Goal: Task Accomplishment & Management: Use online tool/utility

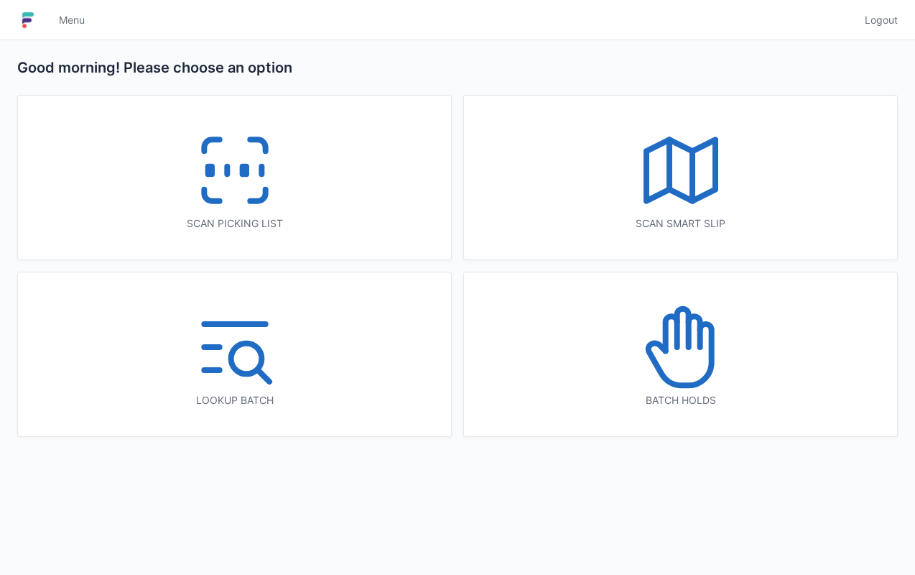
click at [328, 195] on div "Scan picking list" at bounding box center [234, 178] width 433 height 164
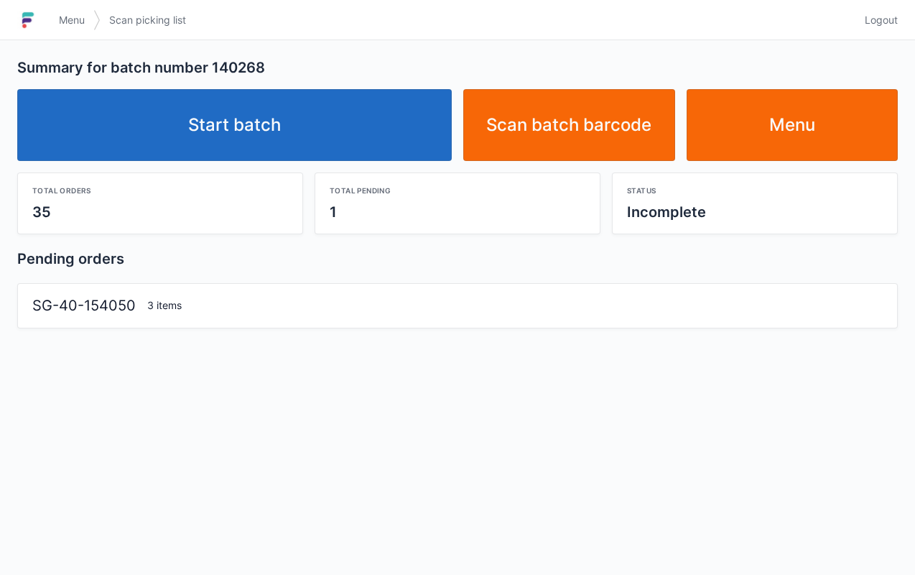
click at [394, 128] on link "Start batch" at bounding box center [234, 125] width 435 height 72
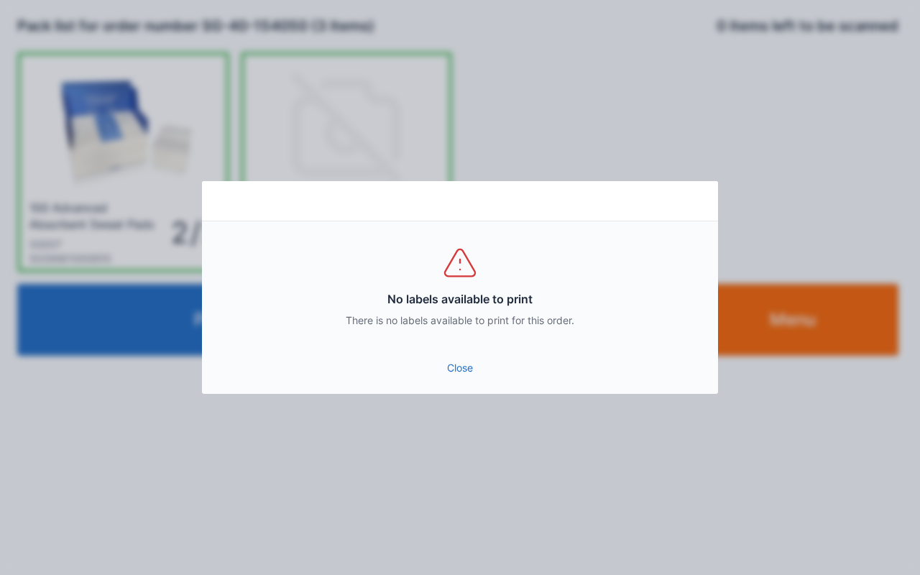
click at [458, 366] on link "Close" at bounding box center [459, 368] width 493 height 26
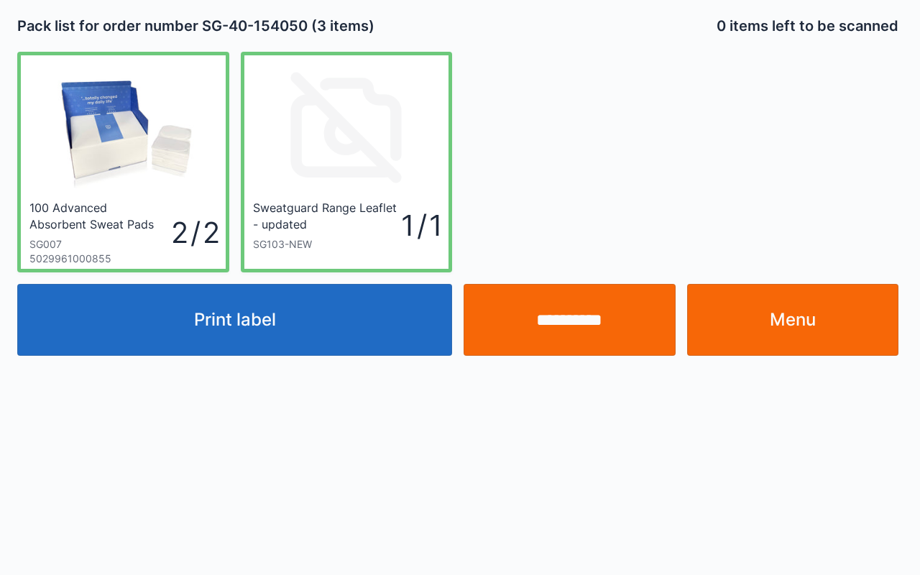
click at [839, 329] on link "Menu" at bounding box center [793, 320] width 212 height 72
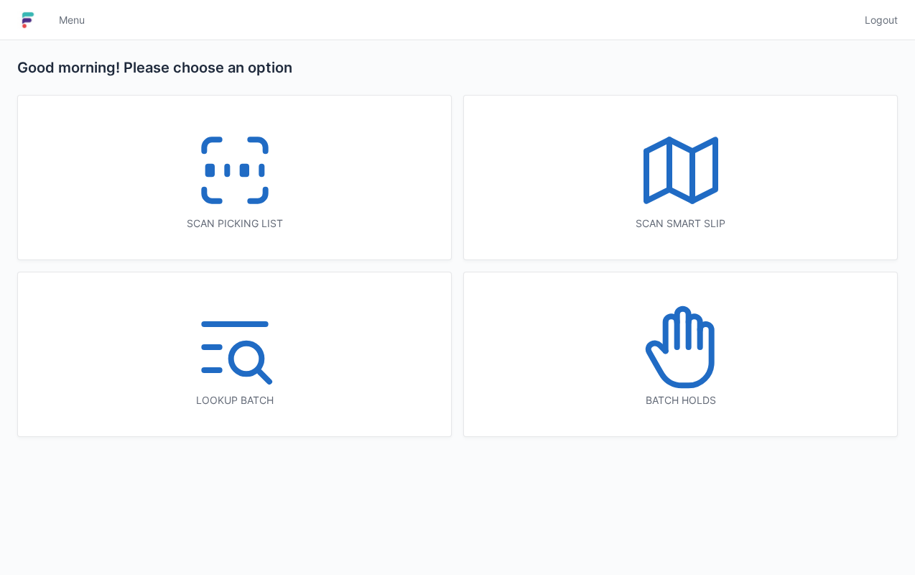
click at [320, 187] on div "Scan picking list" at bounding box center [234, 178] width 433 height 164
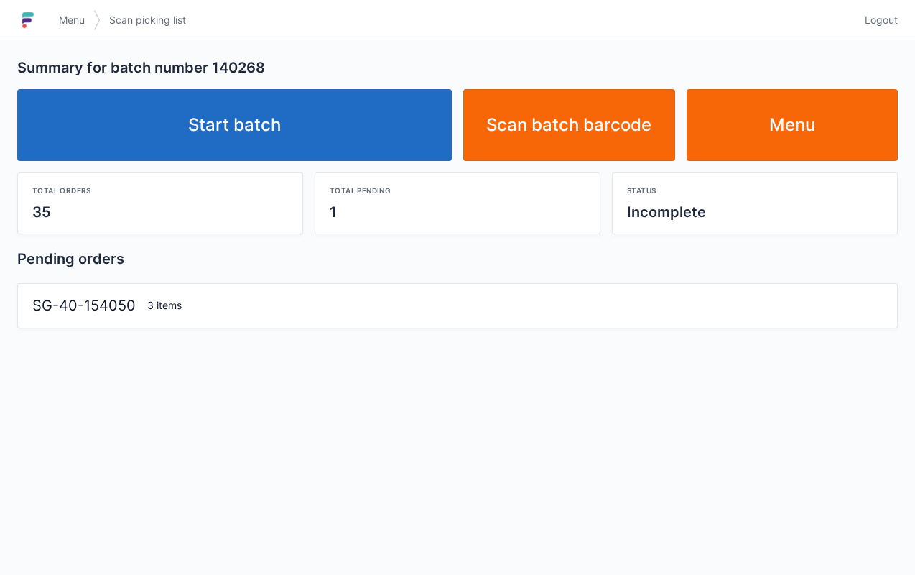
click at [387, 111] on link "Start batch" at bounding box center [234, 125] width 435 height 72
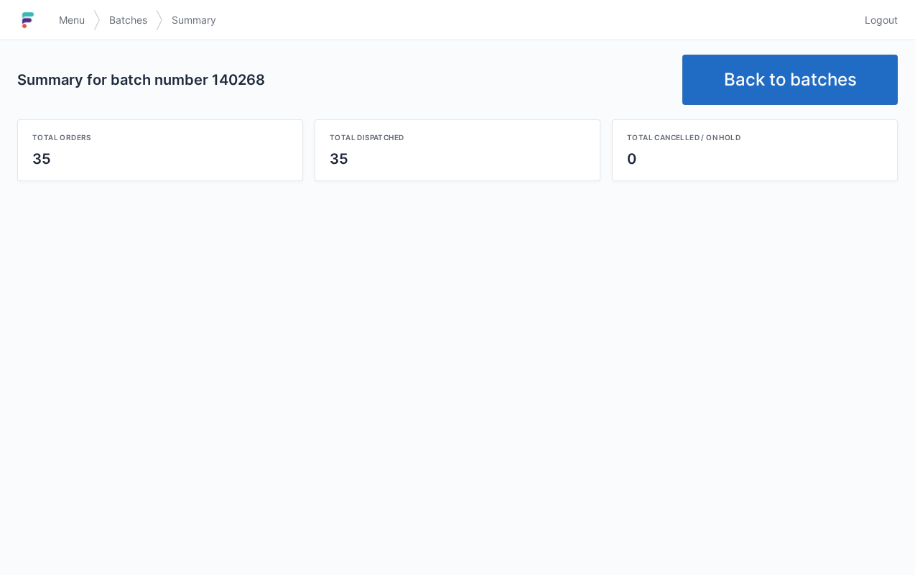
click at [754, 73] on link "Back to batches" at bounding box center [791, 80] width 216 height 50
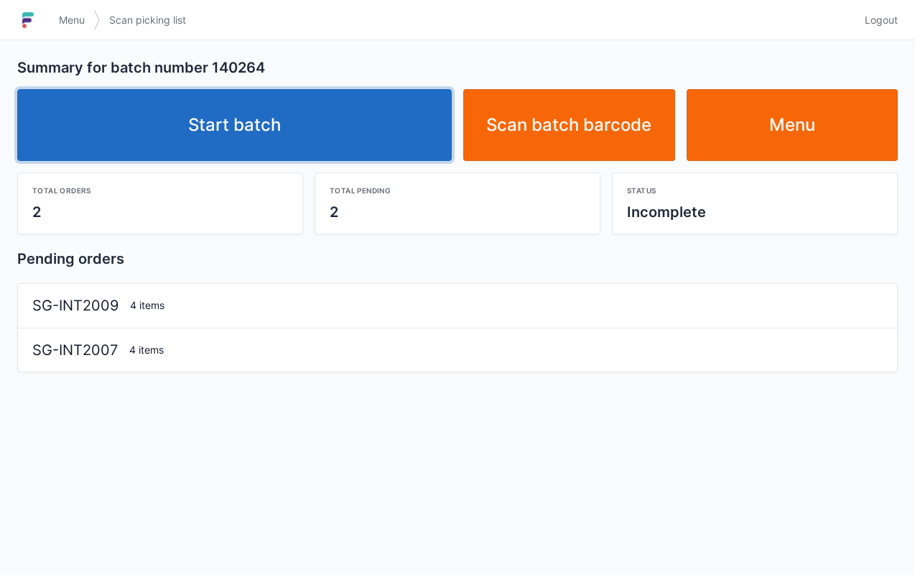
click at [348, 134] on link "Start batch" at bounding box center [234, 125] width 435 height 72
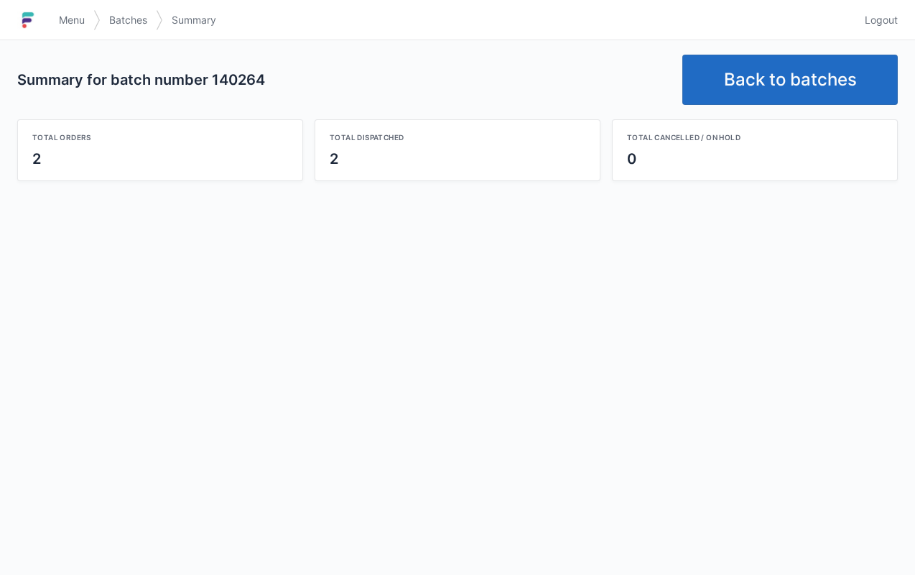
click at [786, 76] on link "Back to batches" at bounding box center [791, 80] width 216 height 50
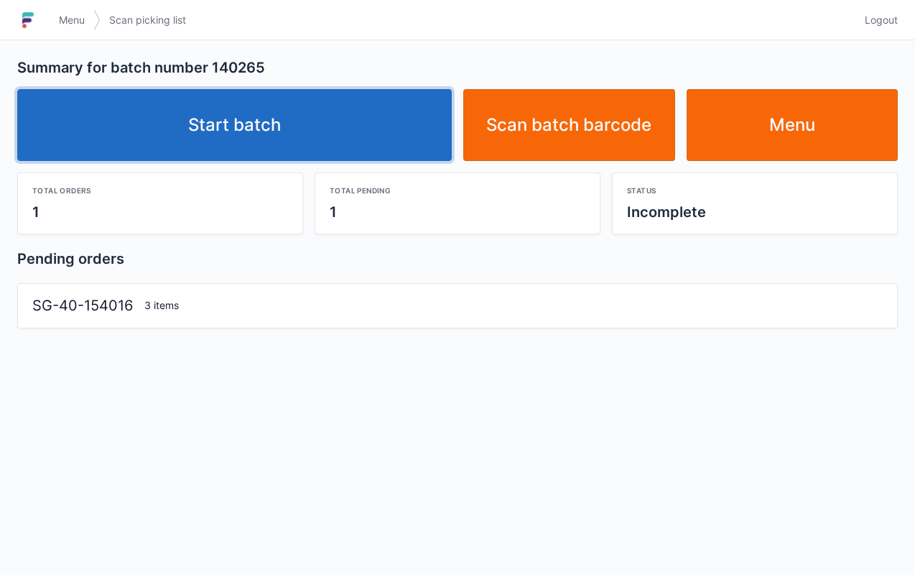
click at [366, 137] on link "Start batch" at bounding box center [234, 125] width 435 height 72
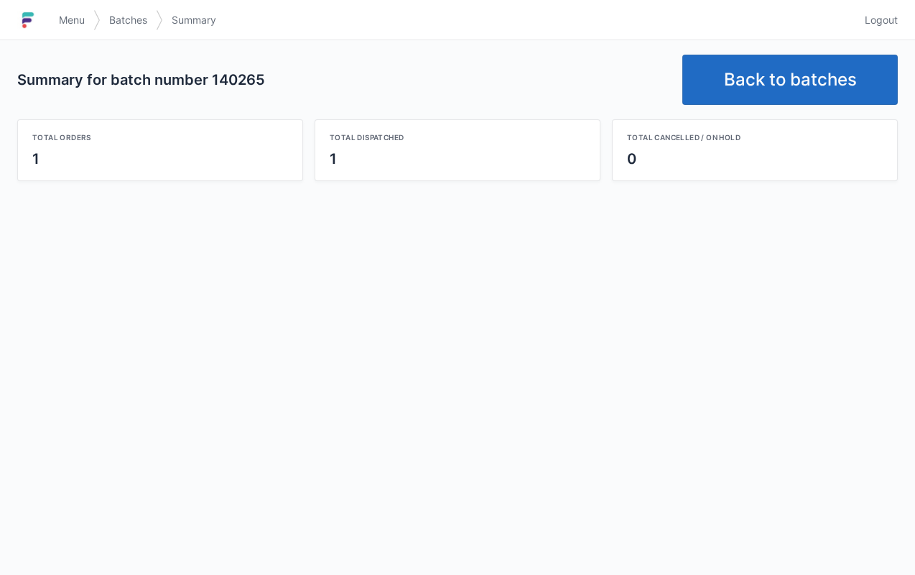
click at [799, 86] on link "Back to batches" at bounding box center [791, 80] width 216 height 50
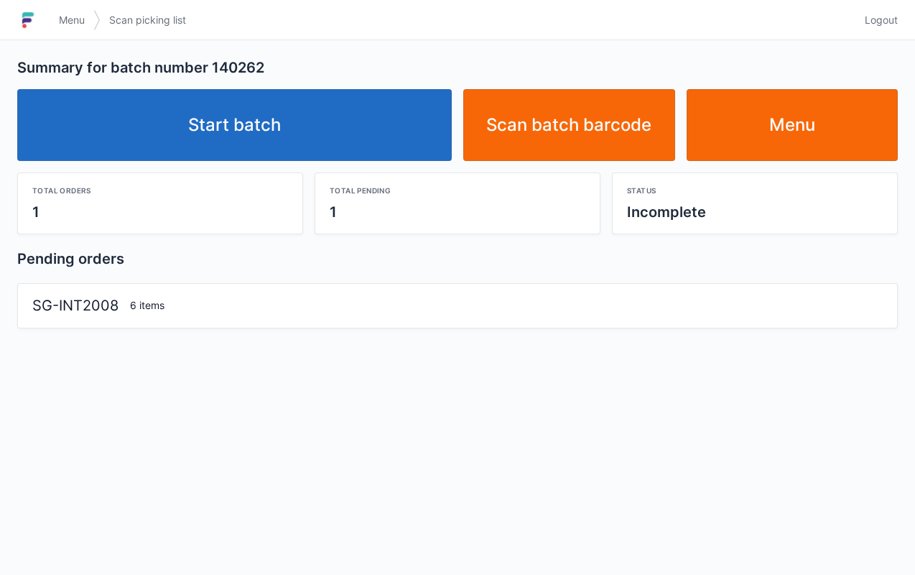
click at [327, 130] on link "Start batch" at bounding box center [234, 125] width 435 height 72
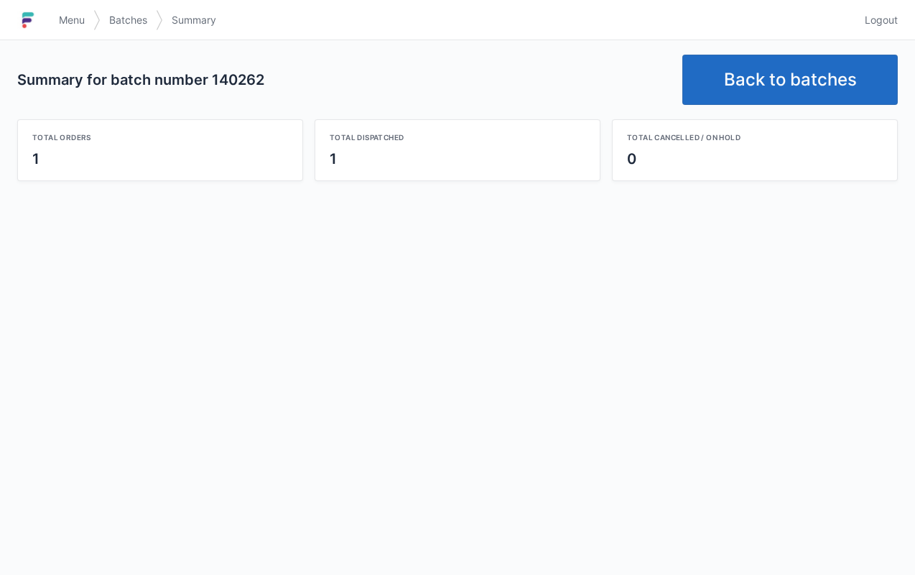
click at [802, 79] on link "Back to batches" at bounding box center [791, 80] width 216 height 50
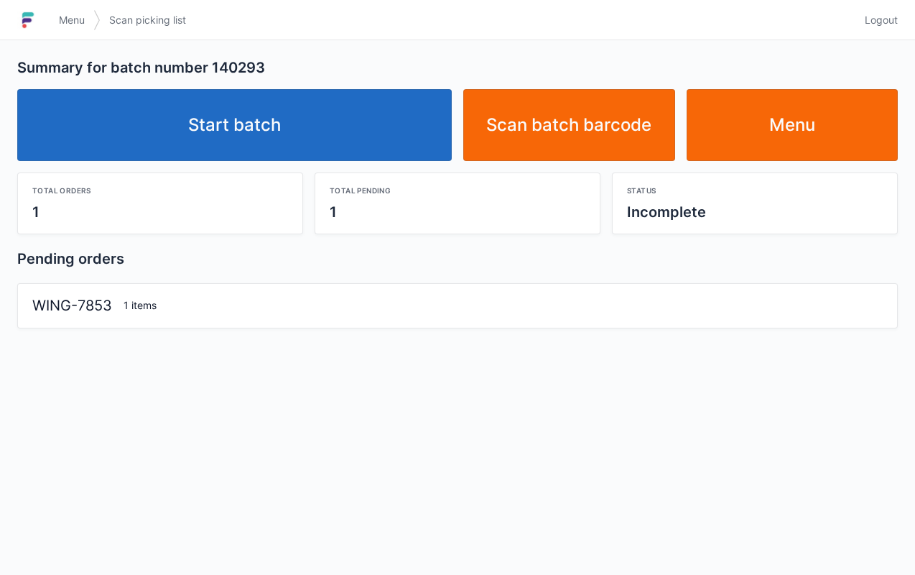
click at [382, 135] on link "Start batch" at bounding box center [234, 125] width 435 height 72
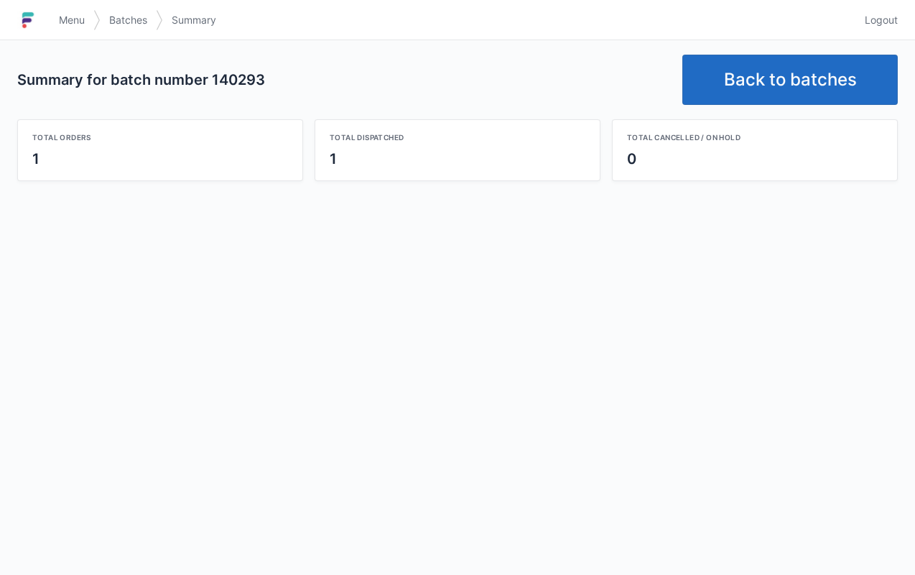
click at [795, 89] on link "Back to batches" at bounding box center [791, 80] width 216 height 50
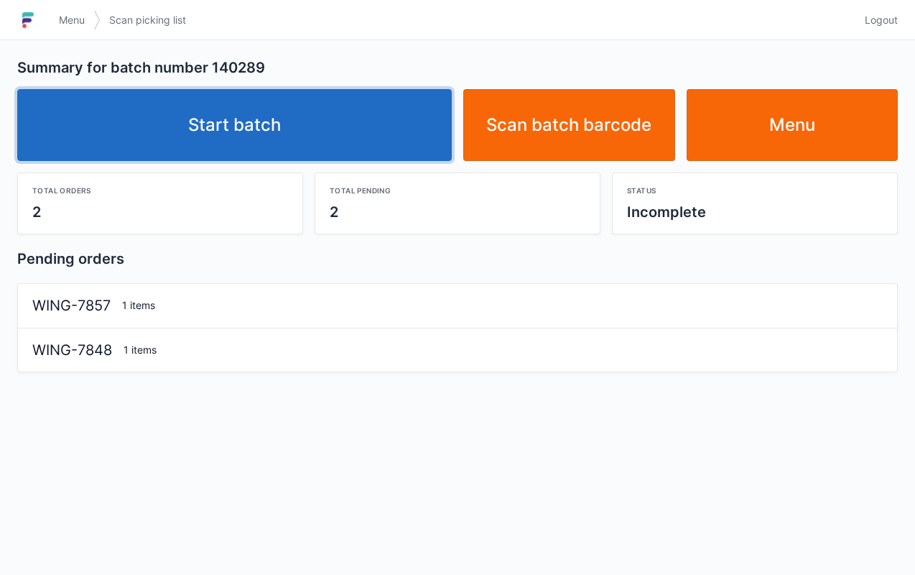
click at [361, 112] on link "Start batch" at bounding box center [234, 125] width 435 height 72
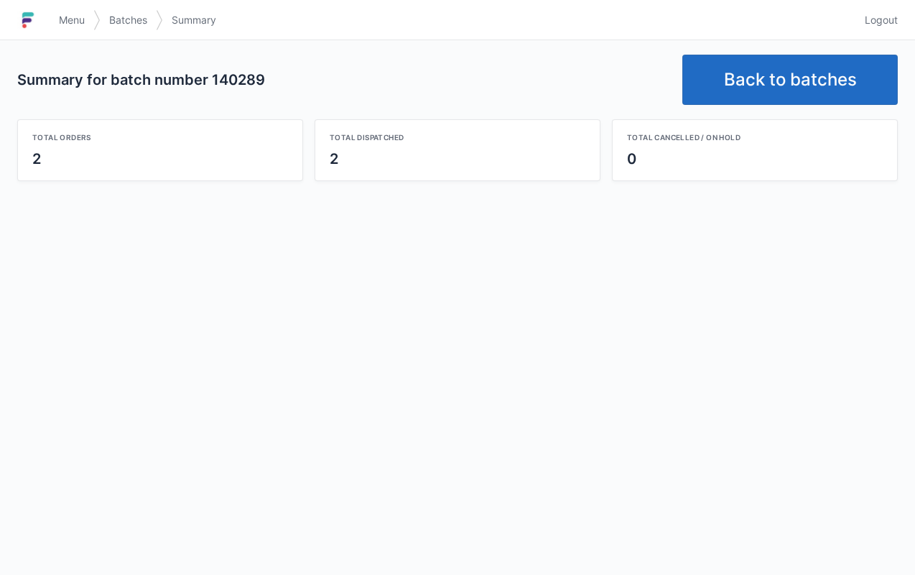
click at [742, 73] on link "Back to batches" at bounding box center [791, 80] width 216 height 50
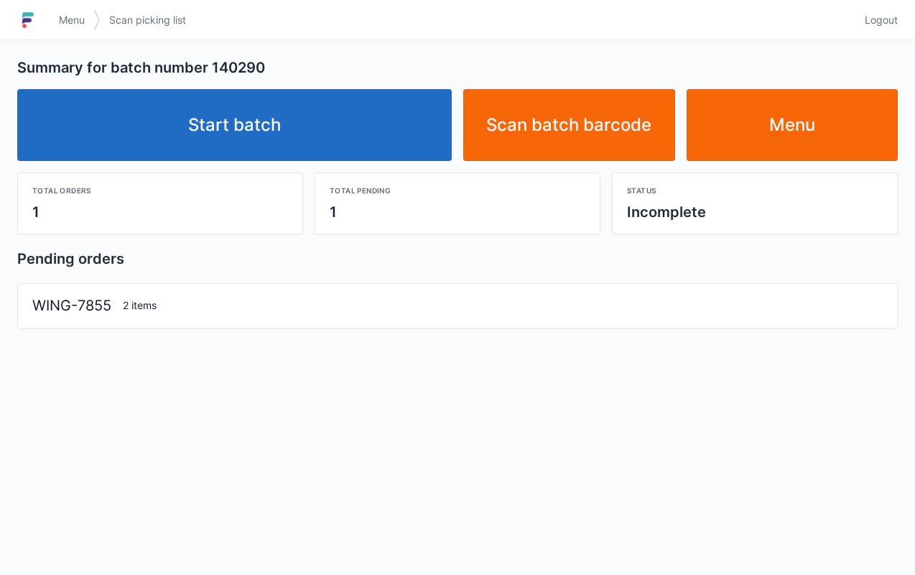
click at [359, 159] on link "Start batch" at bounding box center [234, 125] width 435 height 72
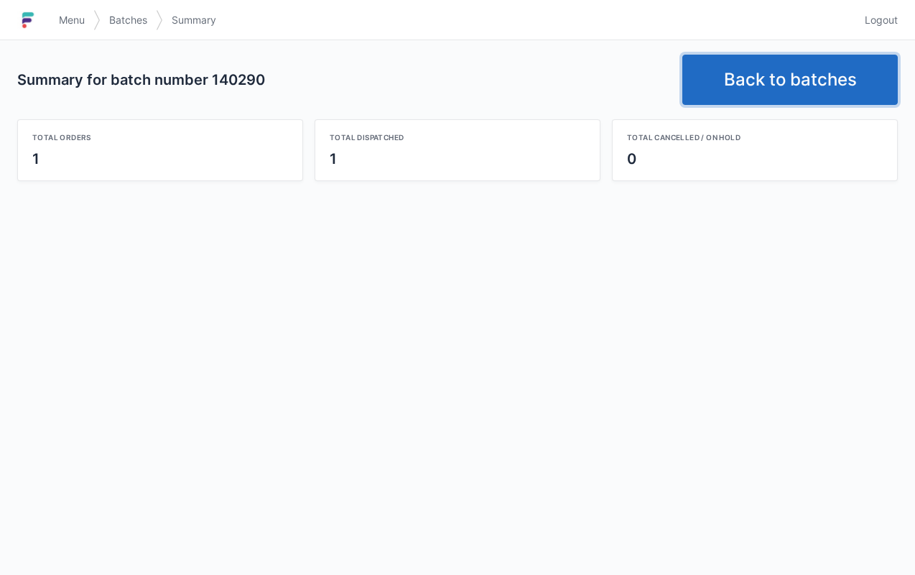
click at [800, 73] on link "Back to batches" at bounding box center [791, 80] width 216 height 50
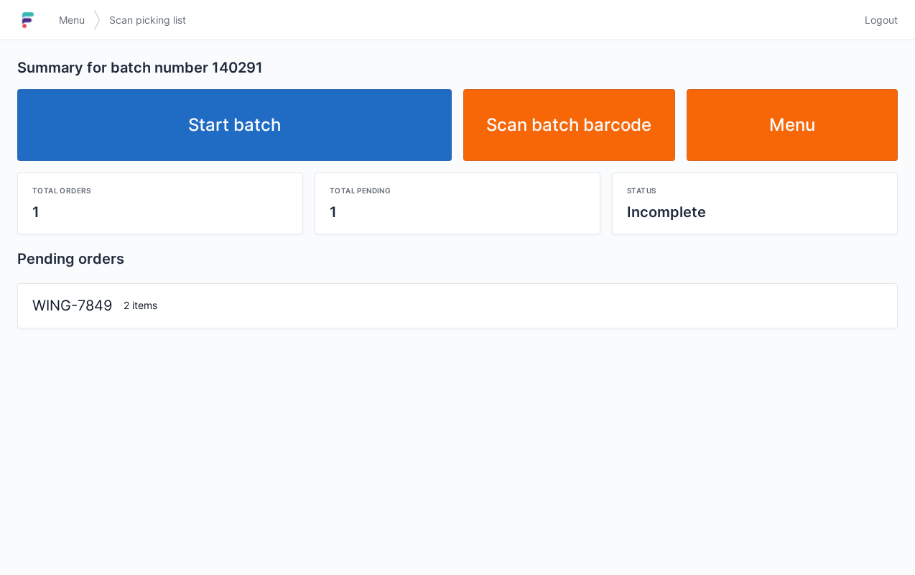
click at [397, 107] on link "Start batch" at bounding box center [234, 125] width 435 height 72
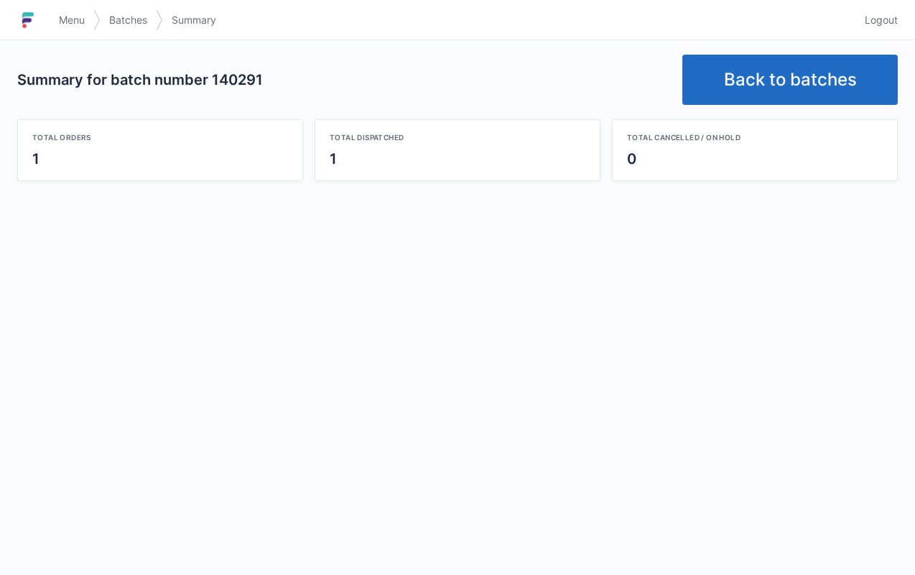
click at [767, 98] on link "Back to batches" at bounding box center [791, 80] width 216 height 50
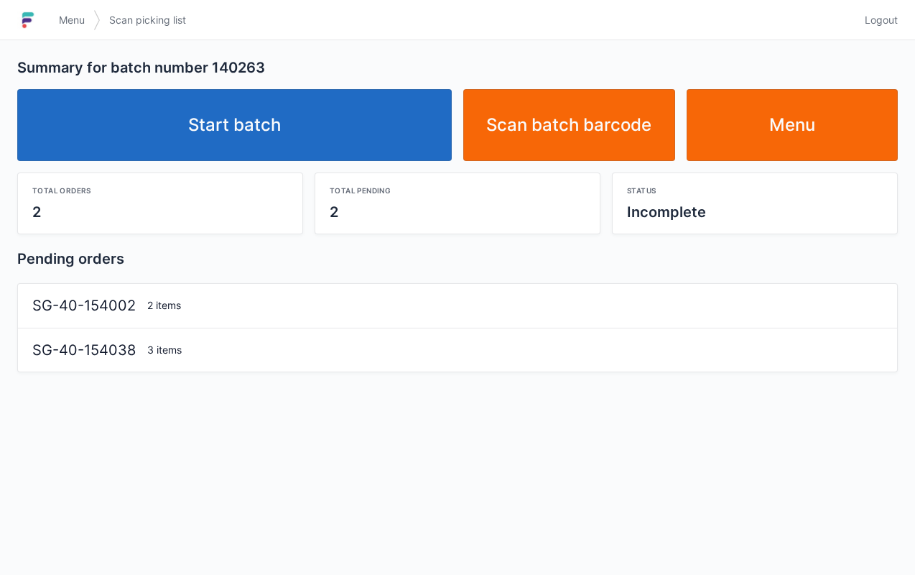
click at [381, 129] on link "Start batch" at bounding box center [234, 125] width 435 height 72
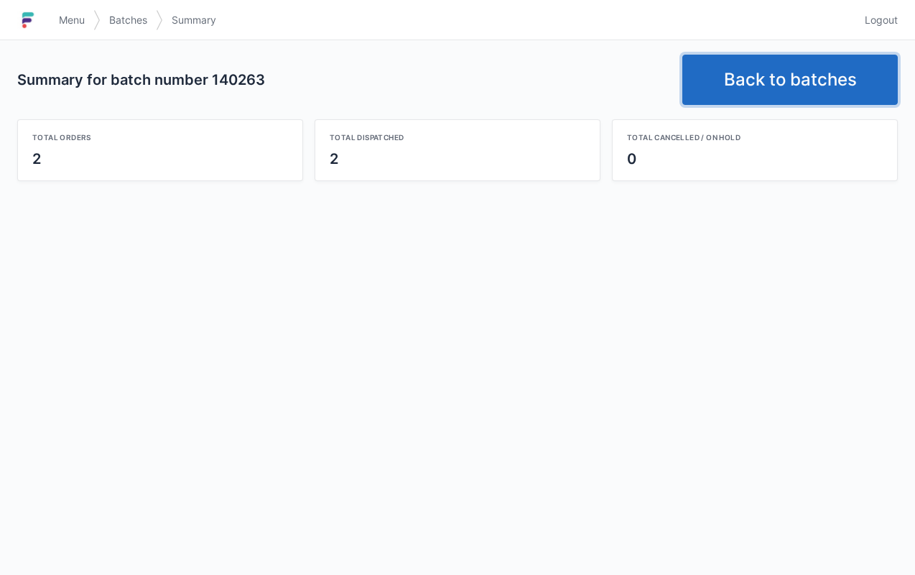
click at [782, 88] on link "Back to batches" at bounding box center [791, 80] width 216 height 50
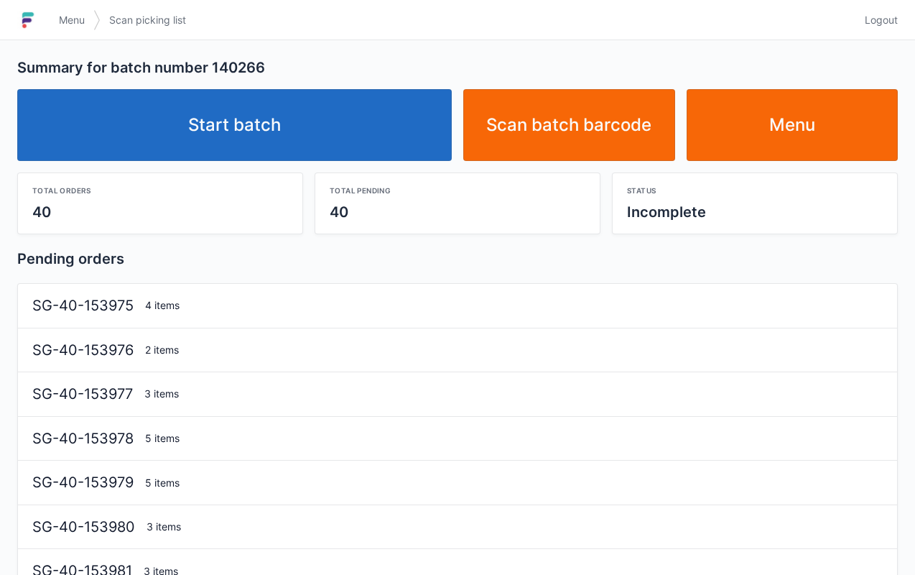
click at [383, 134] on link "Start batch" at bounding box center [234, 125] width 435 height 72
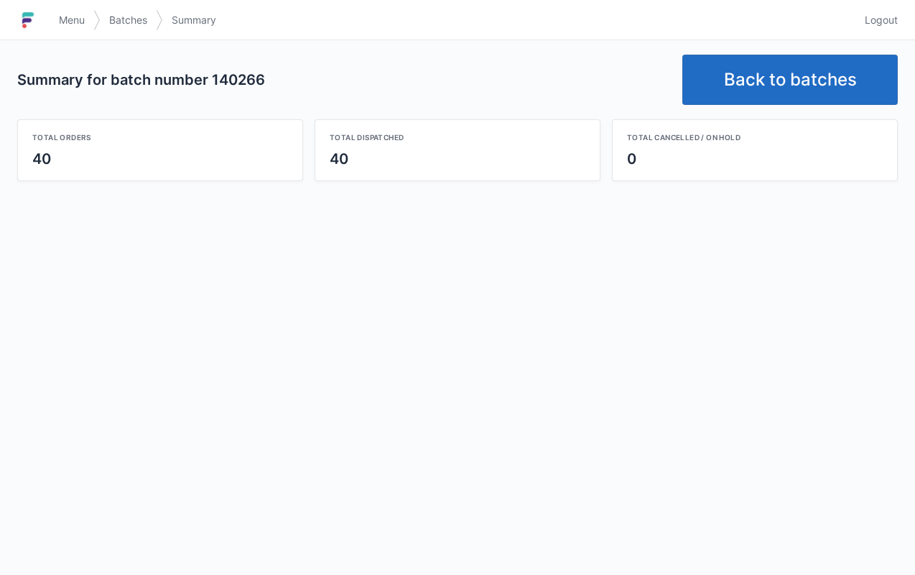
click at [794, 70] on link "Back to batches" at bounding box center [791, 80] width 216 height 50
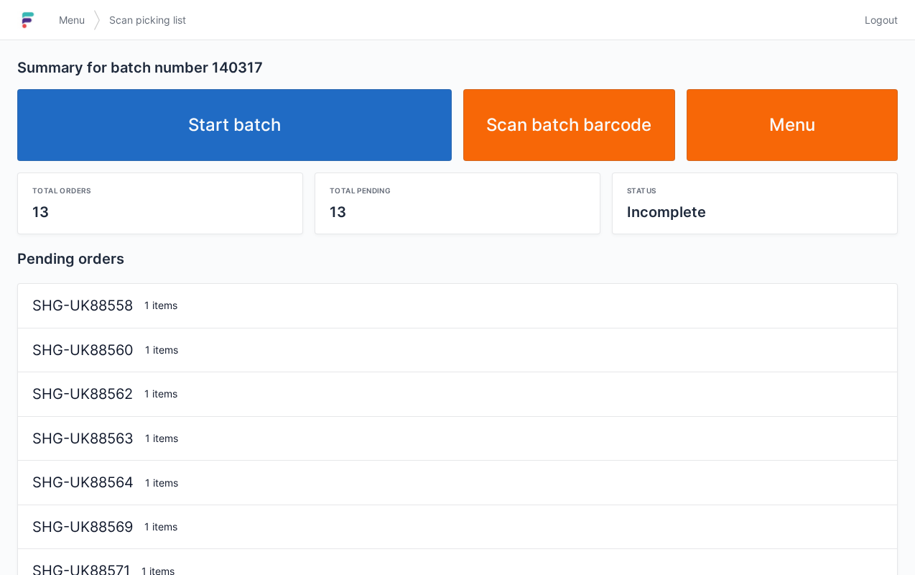
click at [382, 120] on link "Start batch" at bounding box center [234, 125] width 435 height 72
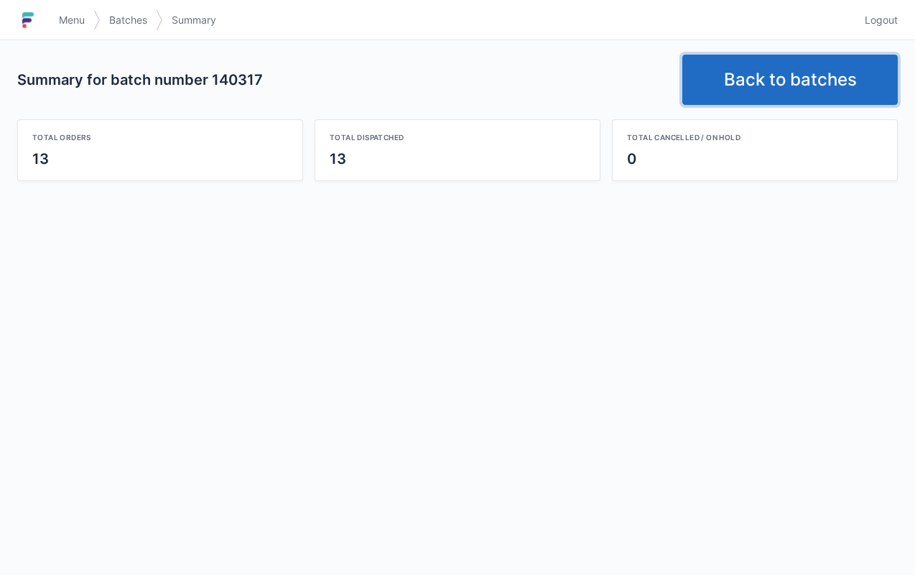
click at [734, 86] on link "Back to batches" at bounding box center [791, 80] width 216 height 50
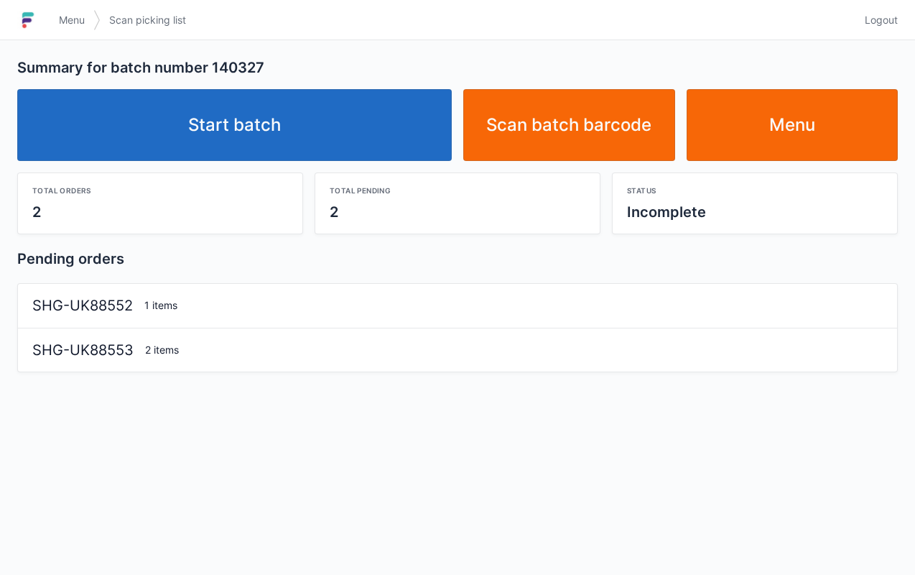
click at [371, 116] on link "Start batch" at bounding box center [234, 125] width 435 height 72
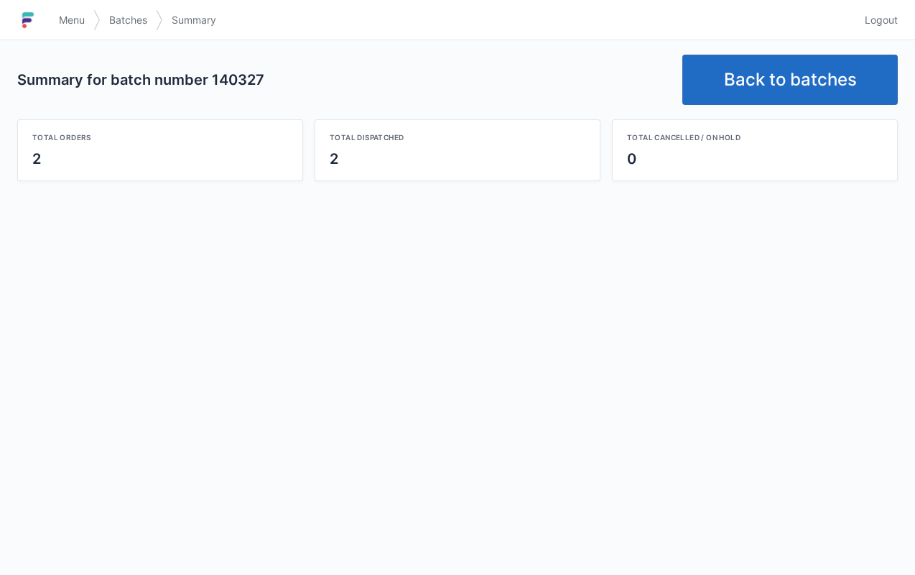
click at [800, 63] on link "Back to batches" at bounding box center [791, 80] width 216 height 50
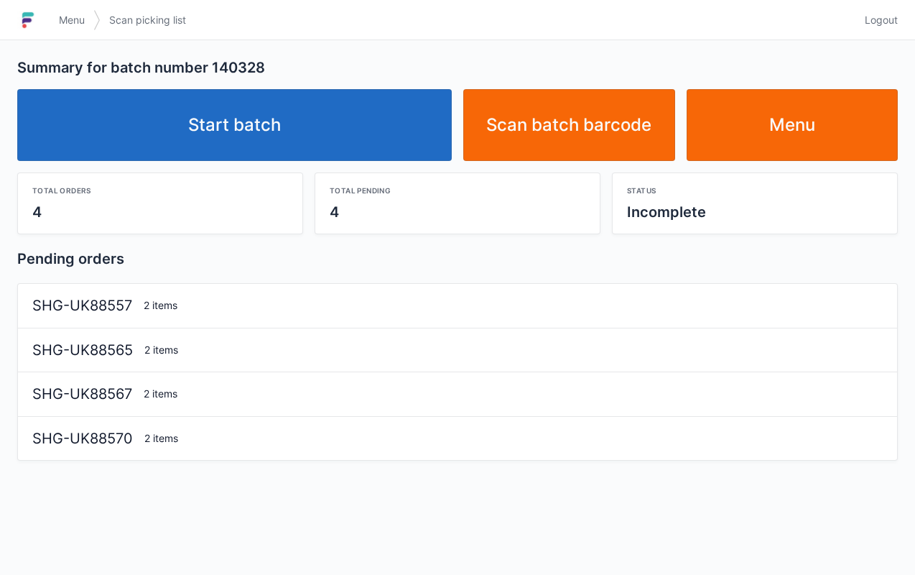
click at [323, 125] on link "Start batch" at bounding box center [234, 125] width 435 height 72
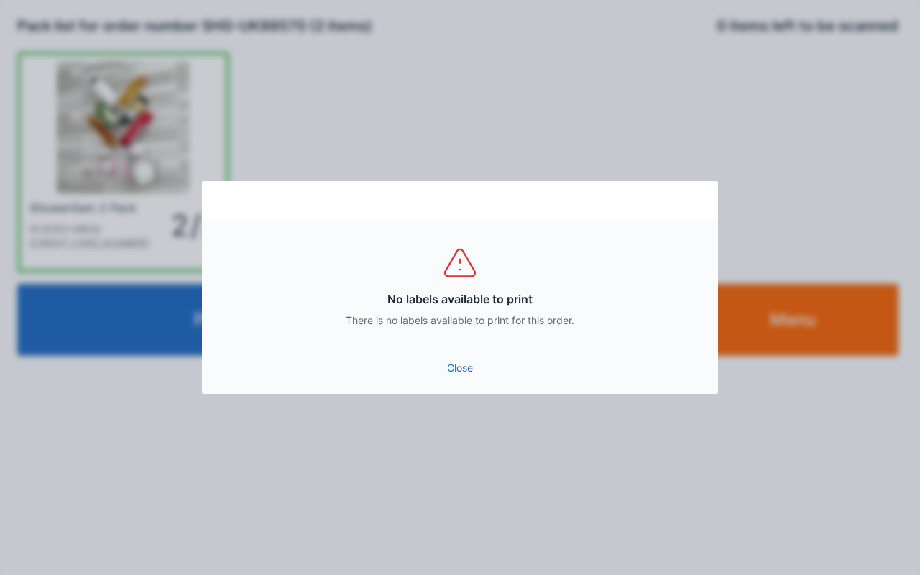
click at [461, 364] on link "Close" at bounding box center [459, 368] width 493 height 26
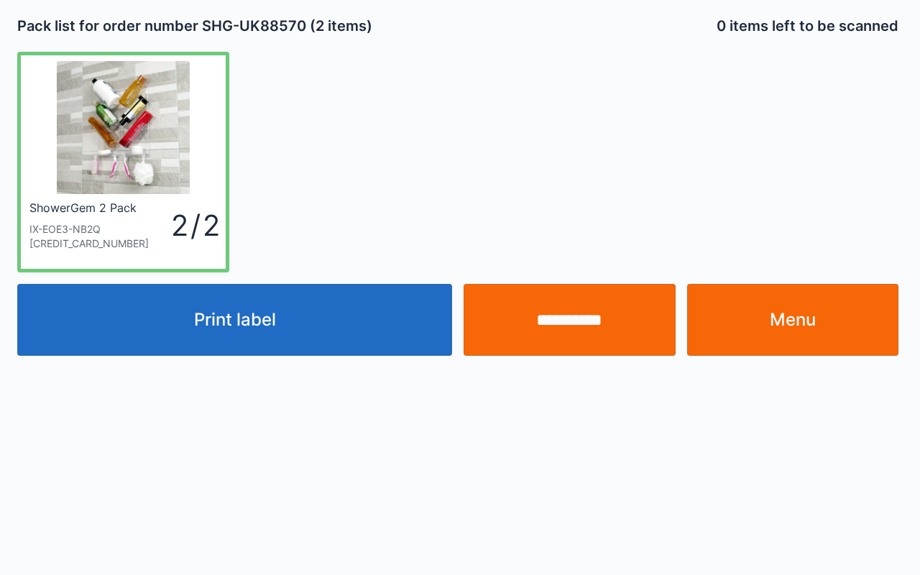
click at [812, 313] on link "Menu" at bounding box center [793, 320] width 212 height 72
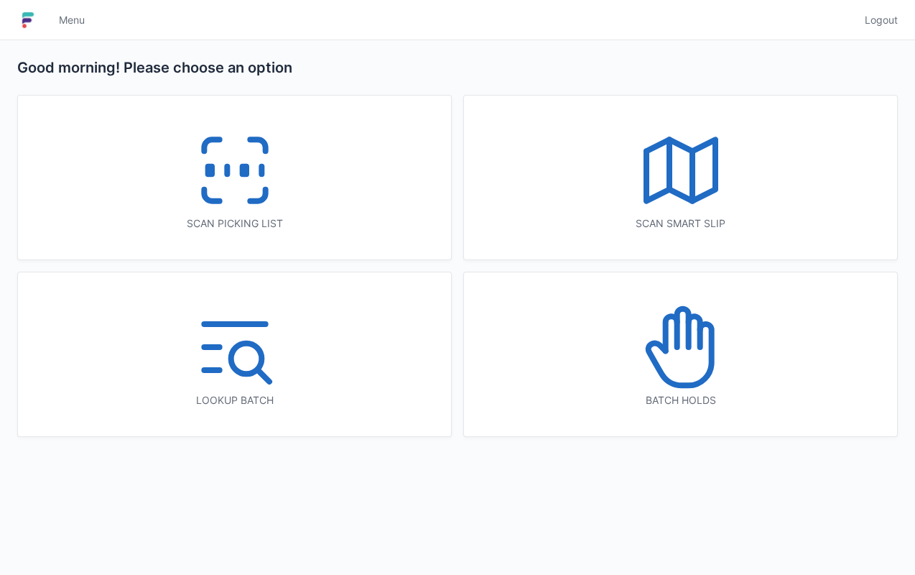
click at [366, 174] on div "Scan picking list" at bounding box center [234, 178] width 433 height 164
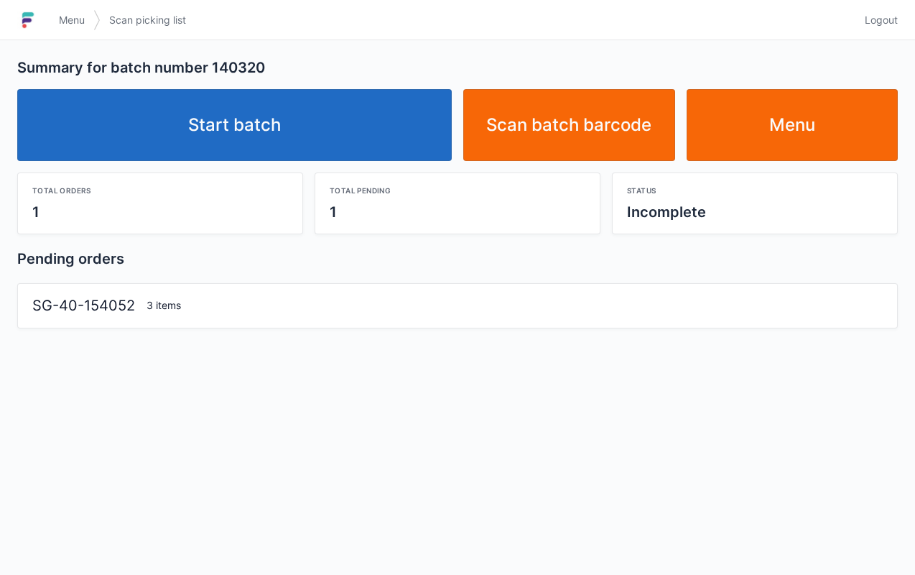
click at [366, 124] on link "Start batch" at bounding box center [234, 125] width 435 height 72
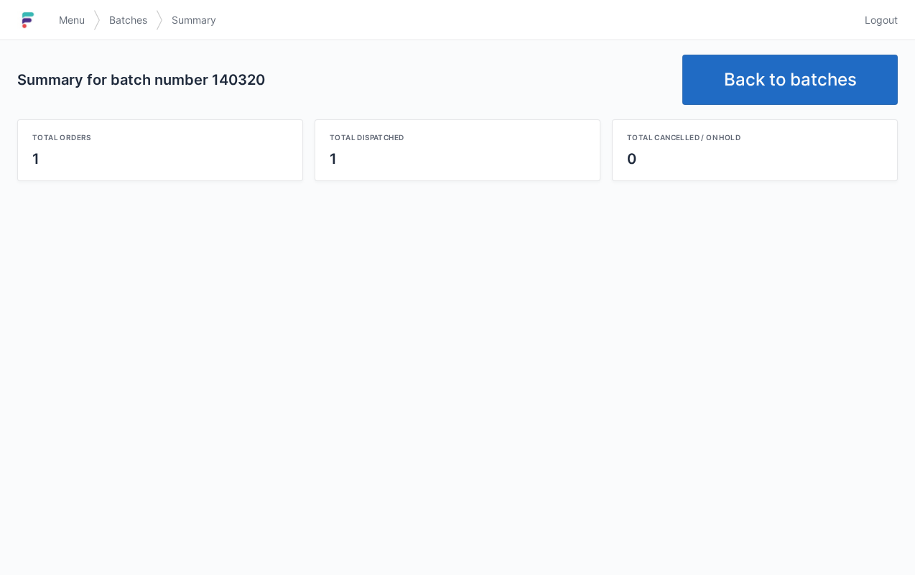
click at [816, 88] on link "Back to batches" at bounding box center [791, 80] width 216 height 50
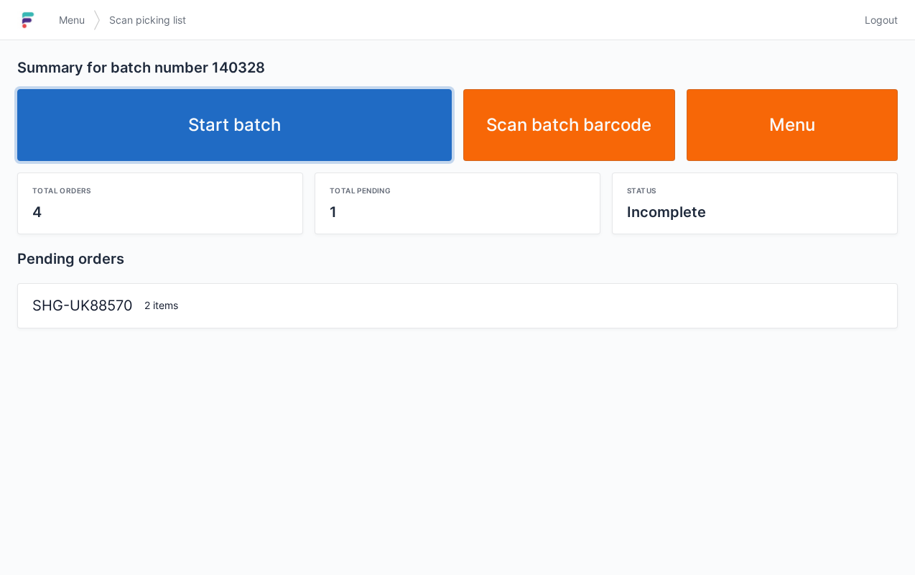
click at [368, 113] on link "Start batch" at bounding box center [234, 125] width 435 height 72
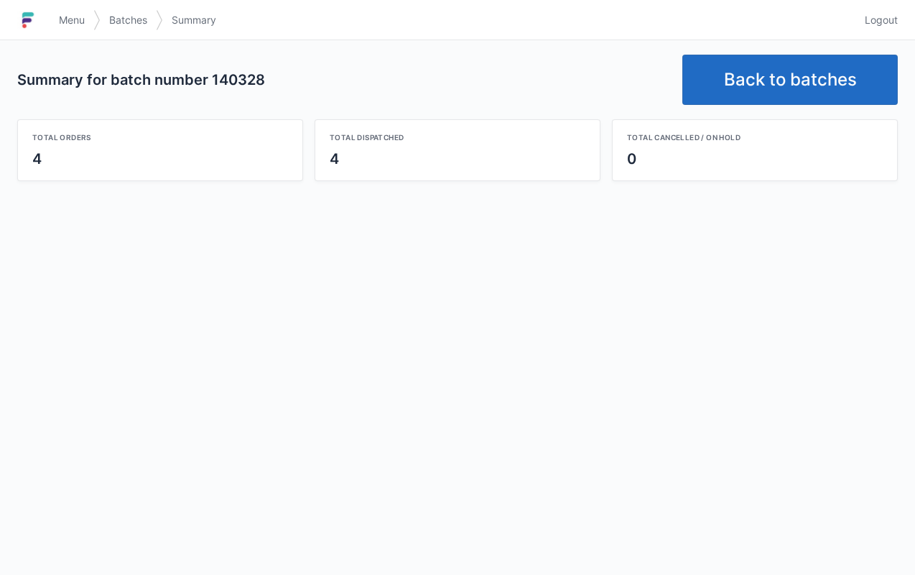
click at [799, 83] on link "Back to batches" at bounding box center [791, 80] width 216 height 50
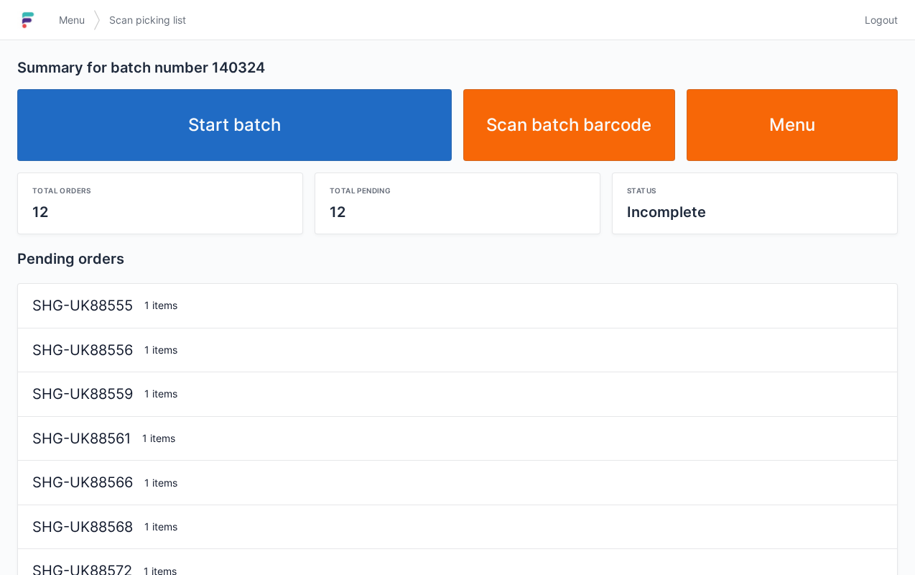
click at [364, 122] on link "Start batch" at bounding box center [234, 125] width 435 height 72
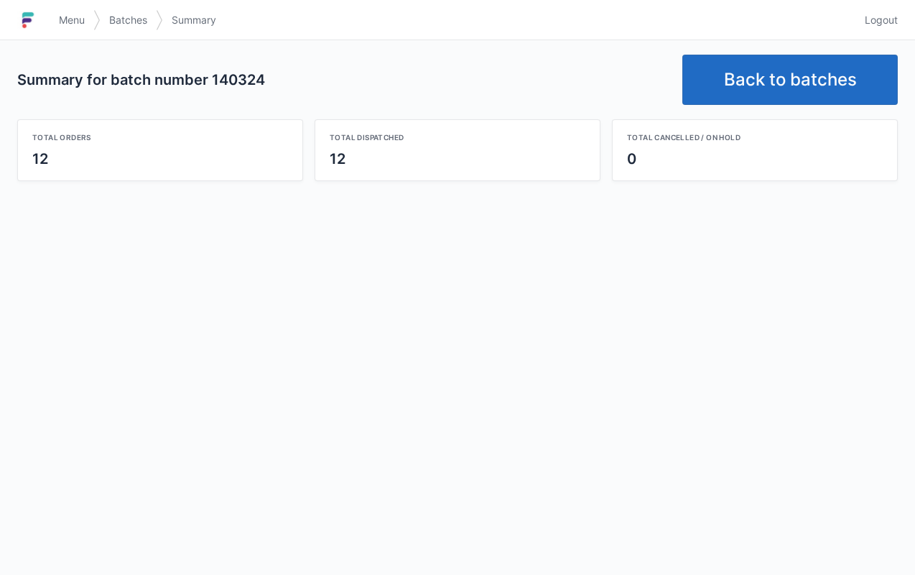
click at [792, 76] on link "Back to batches" at bounding box center [791, 80] width 216 height 50
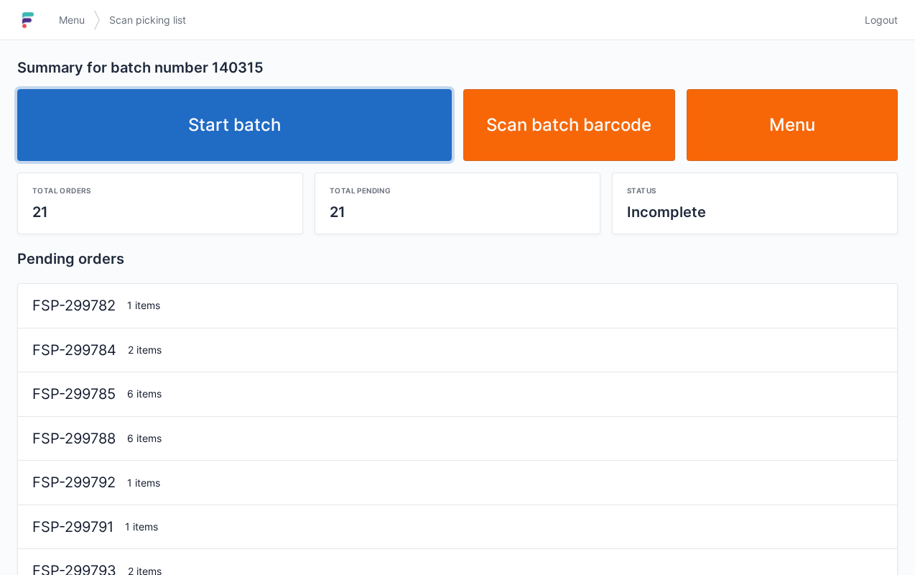
click at [405, 123] on link "Start batch" at bounding box center [234, 125] width 435 height 72
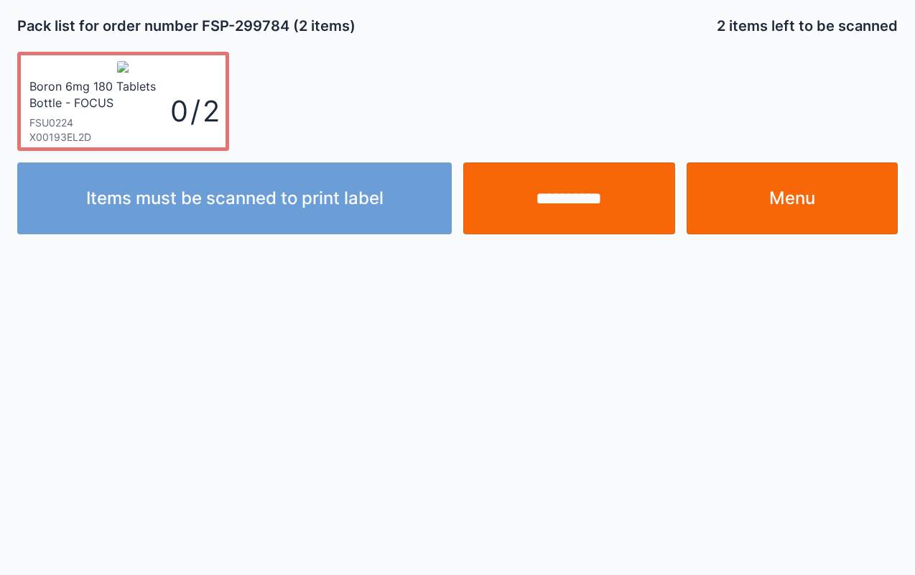
click at [571, 218] on input "**********" at bounding box center [569, 198] width 212 height 72
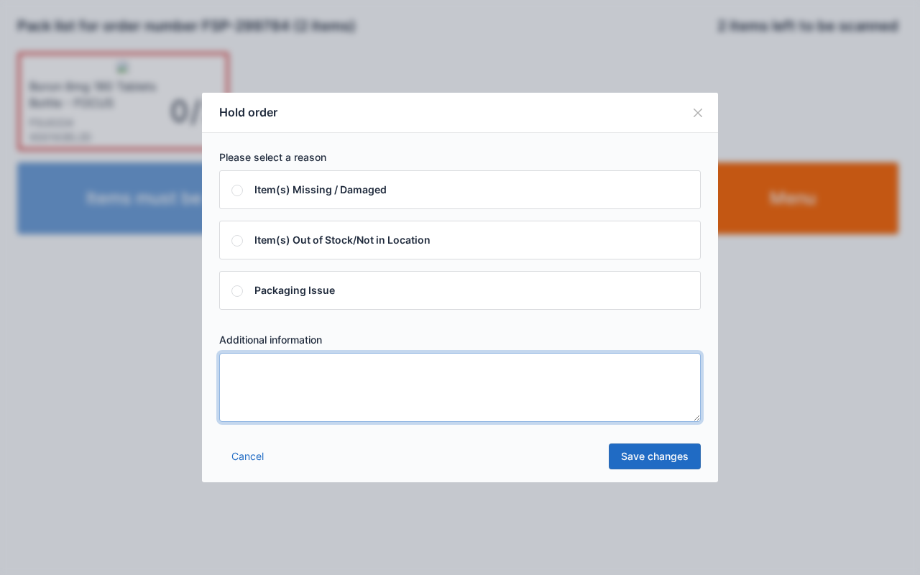
click at [429, 405] on textarea at bounding box center [459, 387] width 481 height 69
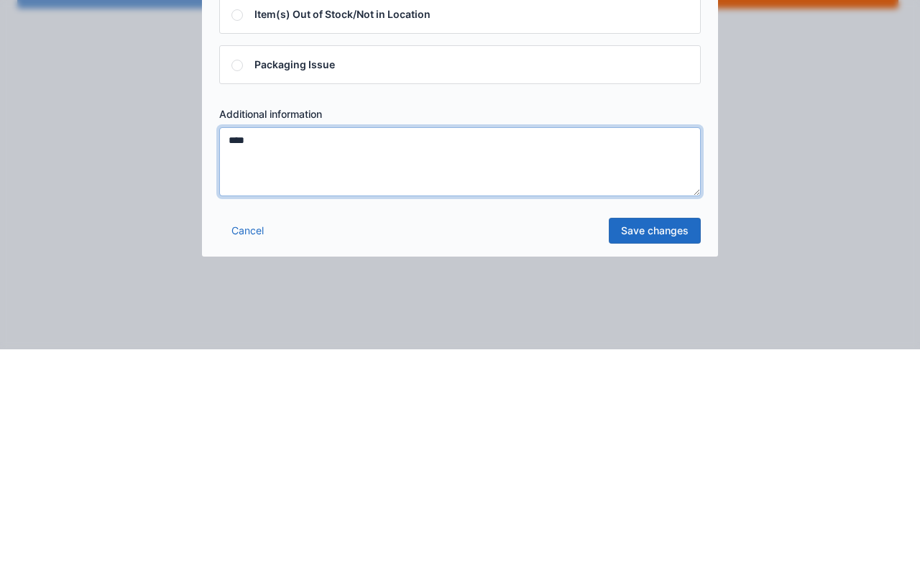
type textarea "****"
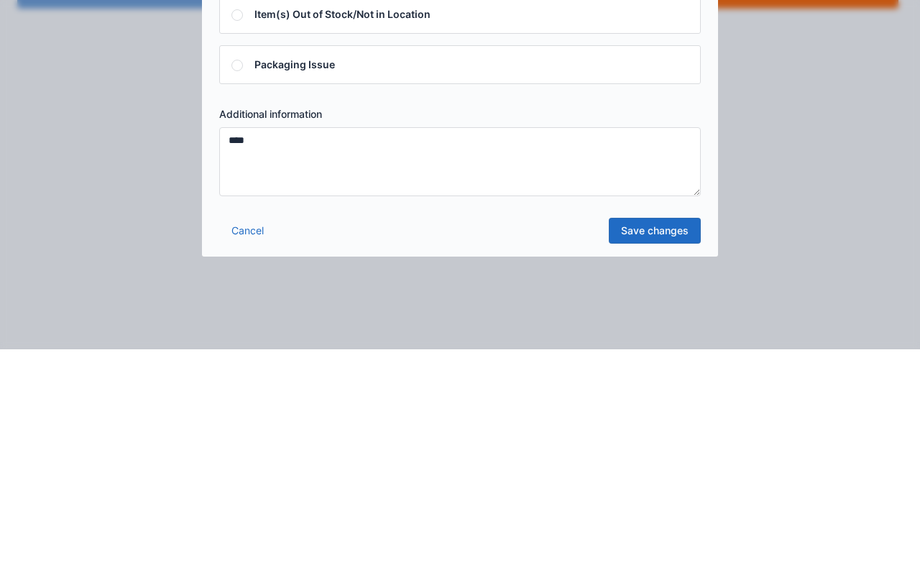
click at [652, 433] on div "Please select a reason Item(s) Missing / Damaged Item(s) Out of Stock/Not in Lo…" at bounding box center [460, 286] width 516 height 306
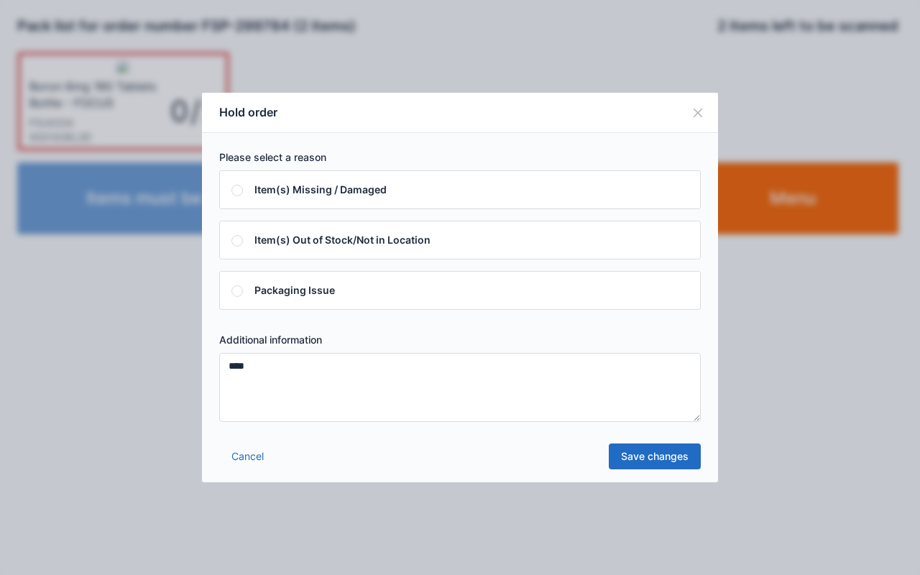
click at [661, 456] on link "Save changes" at bounding box center [655, 456] width 92 height 26
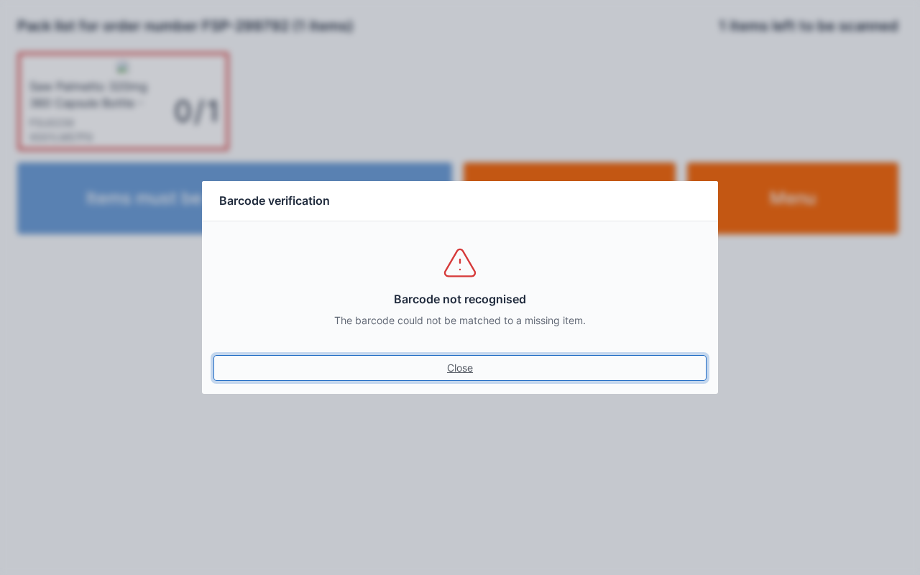
click at [463, 377] on link "Close" at bounding box center [459, 368] width 493 height 26
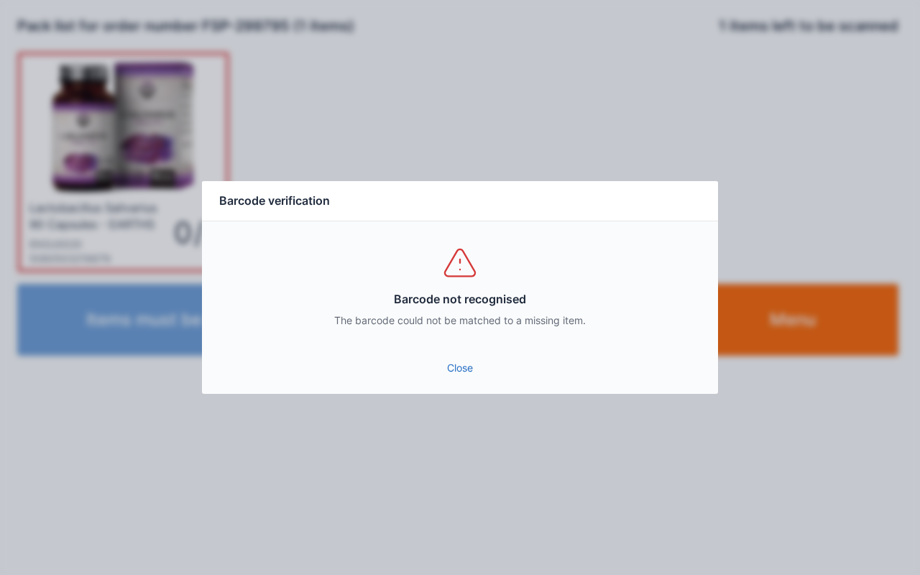
click at [480, 379] on link "Close" at bounding box center [459, 368] width 493 height 26
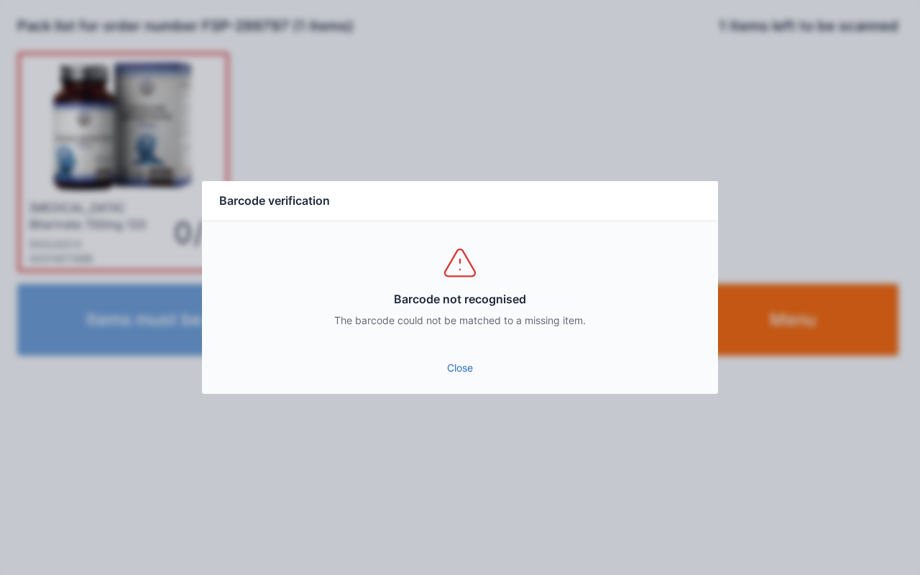
click at [472, 377] on link "Close" at bounding box center [459, 368] width 493 height 26
click at [477, 369] on link "Close" at bounding box center [459, 368] width 493 height 26
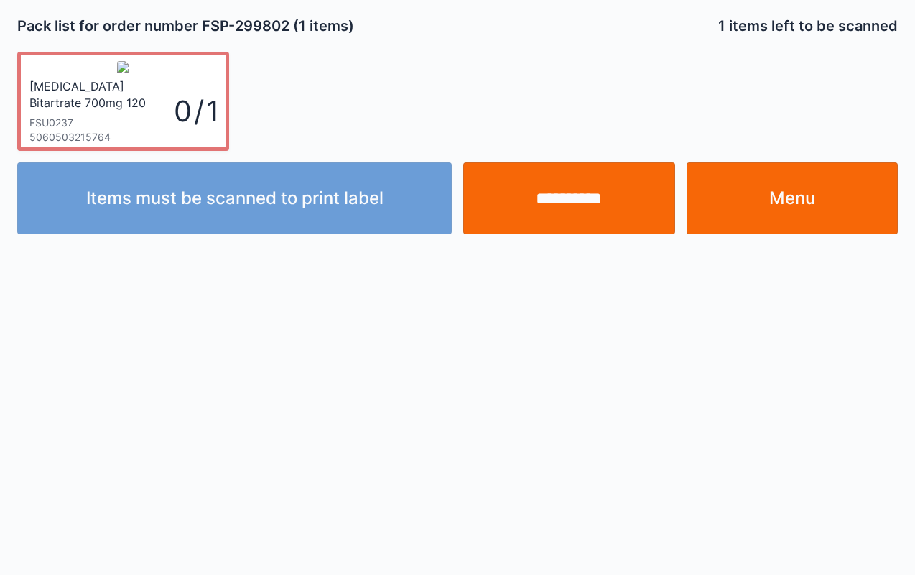
click at [571, 199] on input "**********" at bounding box center [569, 198] width 212 height 72
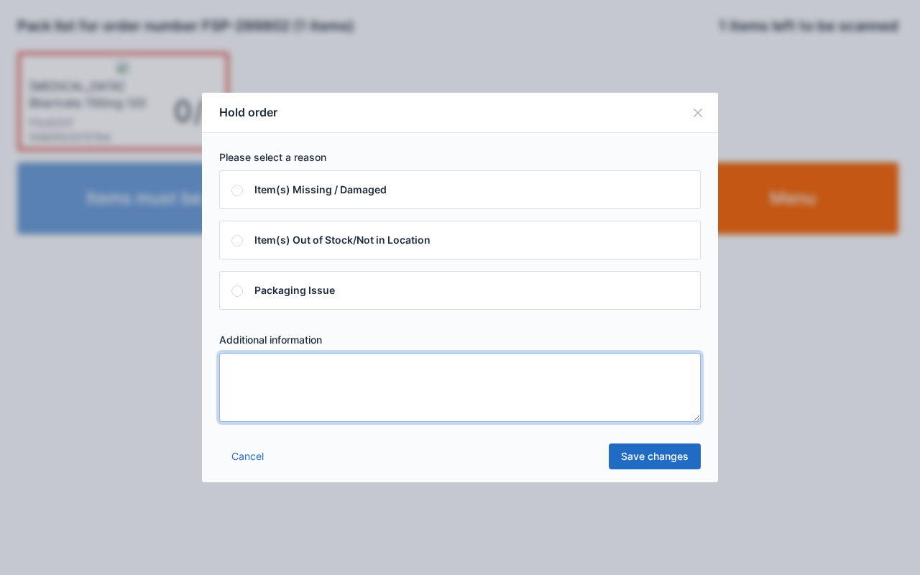
click at [404, 393] on textarea at bounding box center [459, 387] width 481 height 69
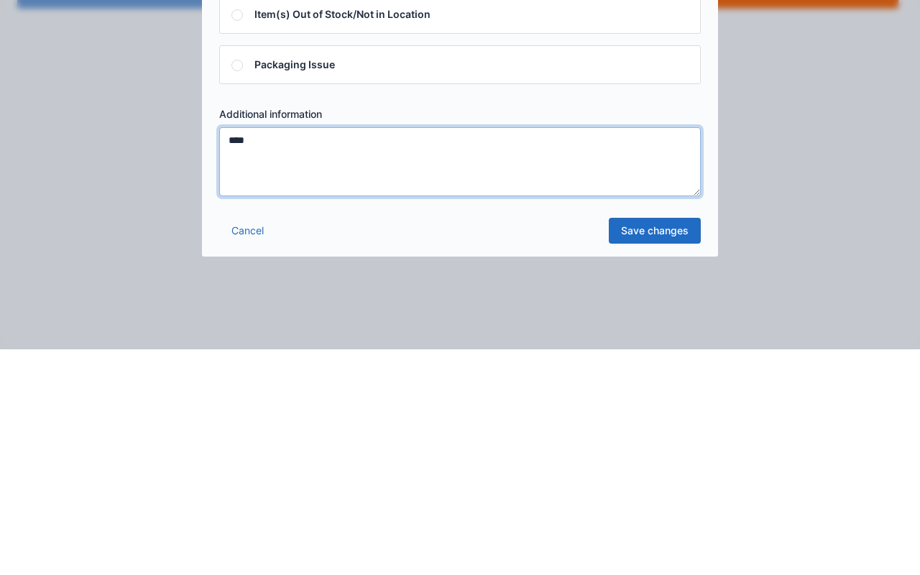
type textarea "****"
click at [662, 458] on link "Save changes" at bounding box center [655, 456] width 92 height 26
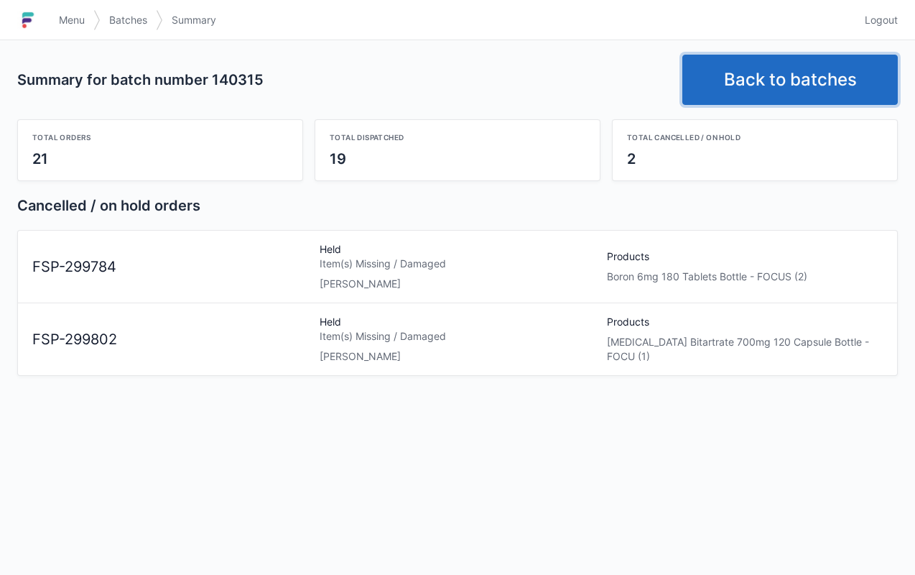
click at [759, 88] on link "Back to batches" at bounding box center [791, 80] width 216 height 50
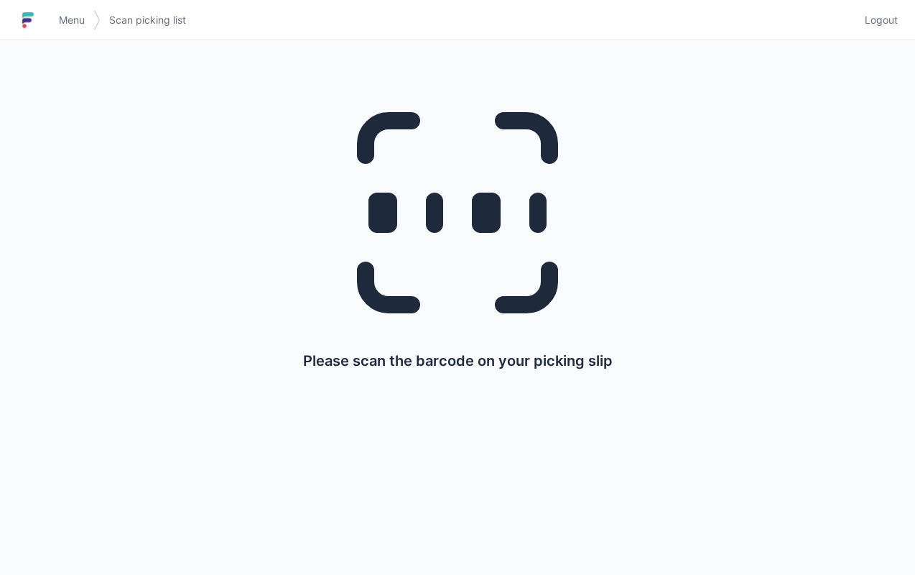
click at [59, 14] on span "Menu" at bounding box center [72, 20] width 26 height 14
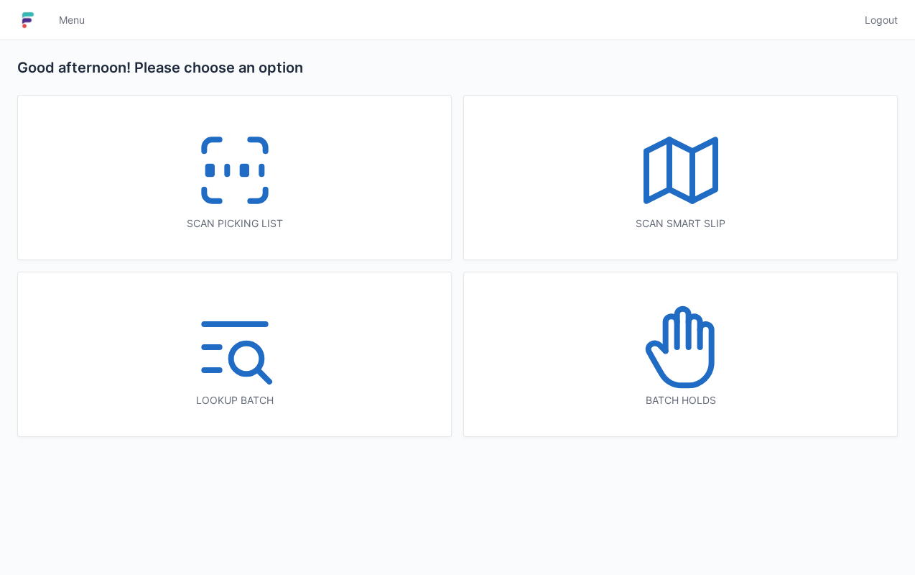
click at [705, 383] on icon at bounding box center [681, 347] width 92 height 92
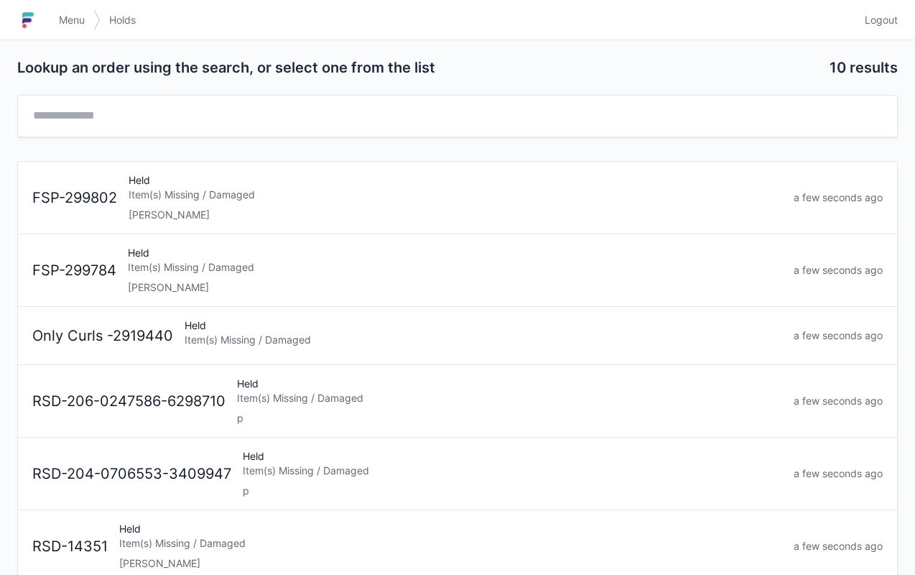
click at [421, 191] on div "Item(s) Missing / Damaged" at bounding box center [456, 195] width 654 height 14
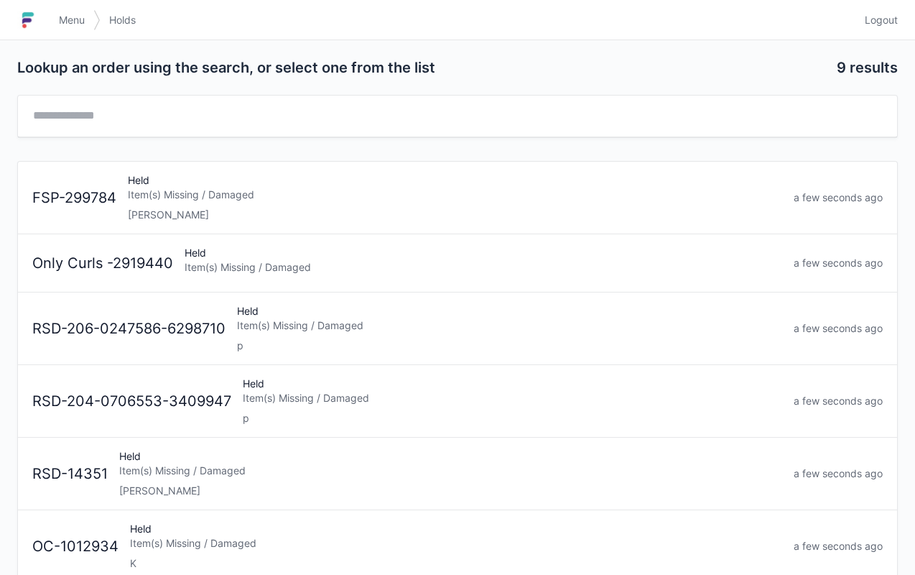
click at [364, 188] on div "Item(s) Missing / Damaged" at bounding box center [455, 195] width 655 height 14
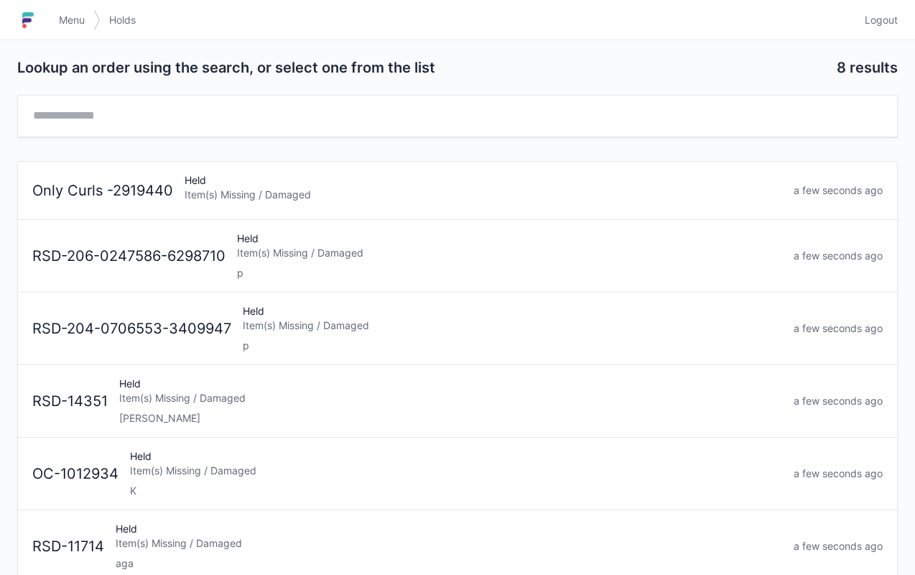
click at [69, 16] on span "Menu" at bounding box center [72, 20] width 26 height 14
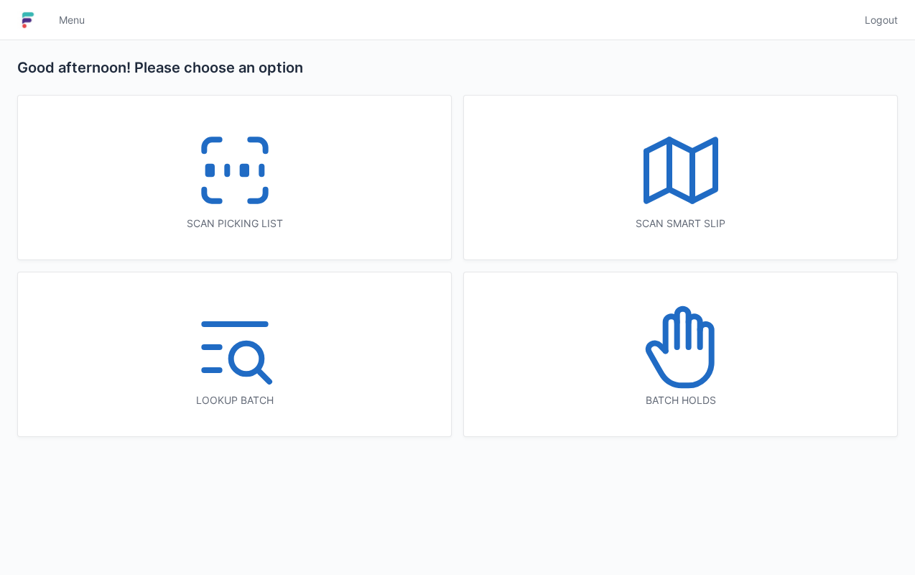
click at [242, 167] on rect at bounding box center [244, 171] width 4 height 8
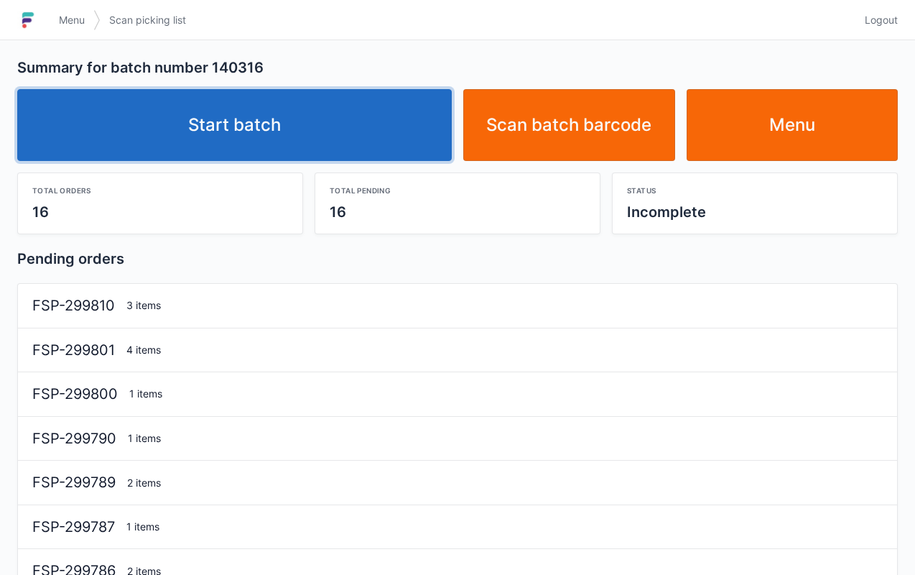
click at [411, 109] on link "Start batch" at bounding box center [234, 125] width 435 height 72
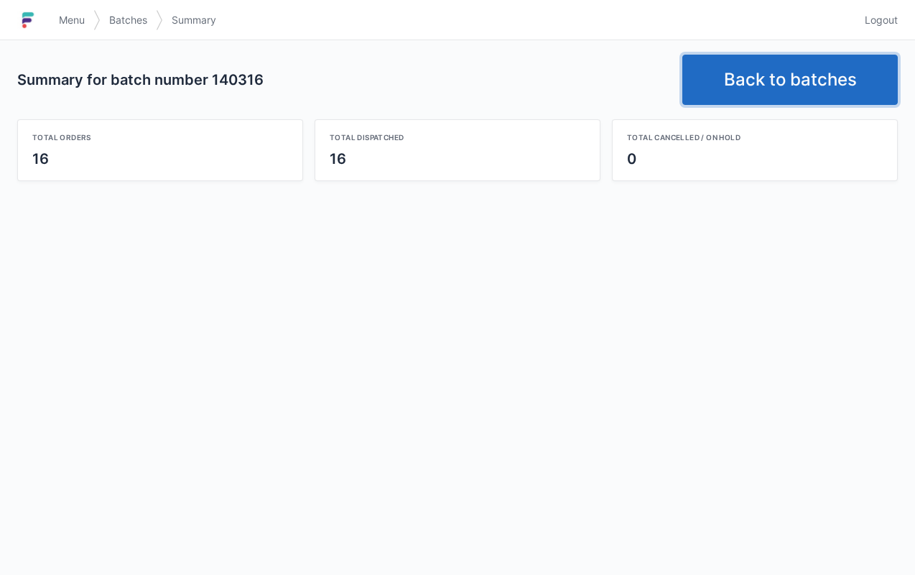
click at [767, 73] on link "Back to batches" at bounding box center [791, 80] width 216 height 50
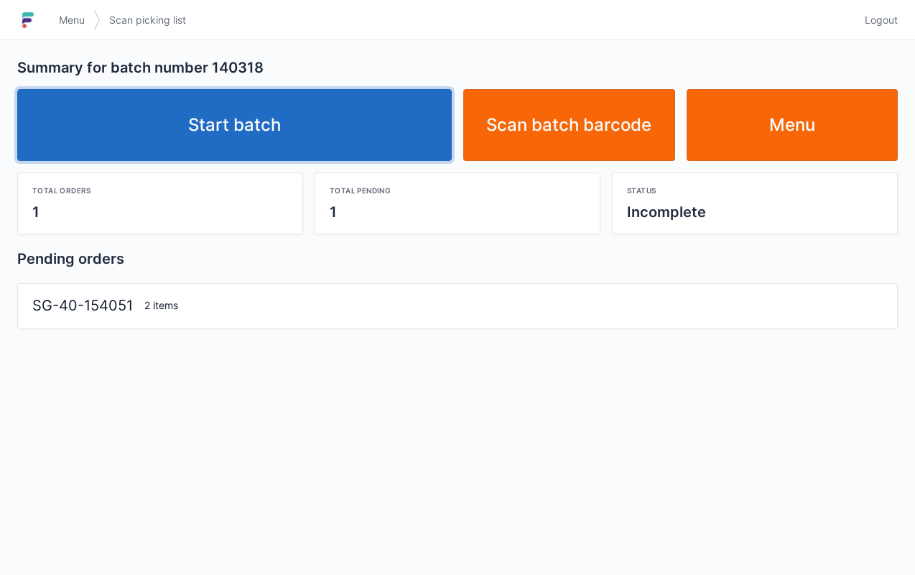
click at [386, 111] on link "Start batch" at bounding box center [234, 125] width 435 height 72
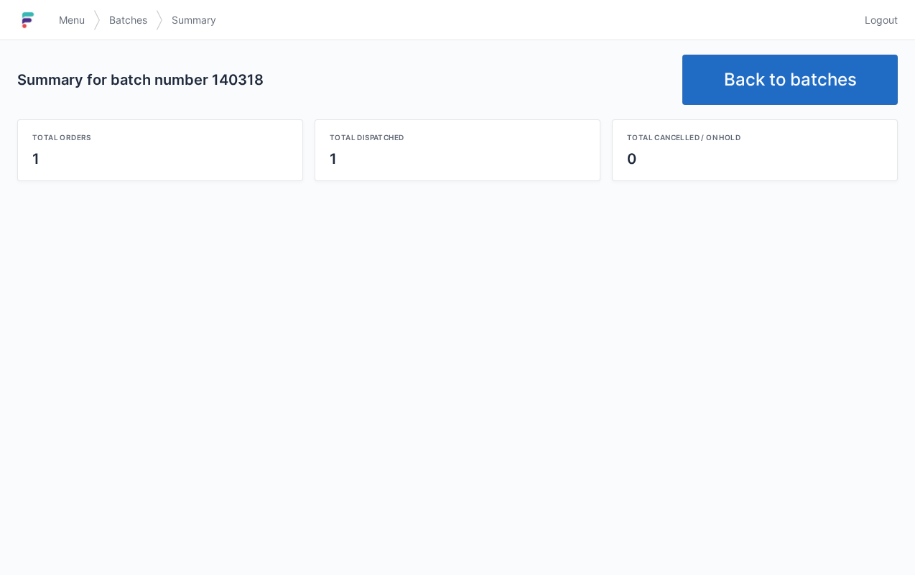
click at [795, 68] on link "Back to batches" at bounding box center [791, 80] width 216 height 50
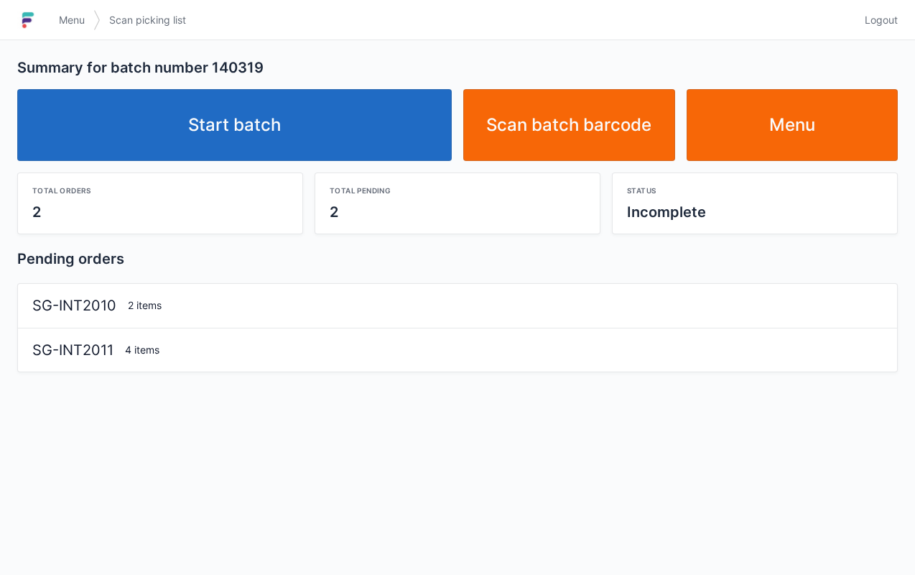
click at [350, 134] on link "Start batch" at bounding box center [234, 125] width 435 height 72
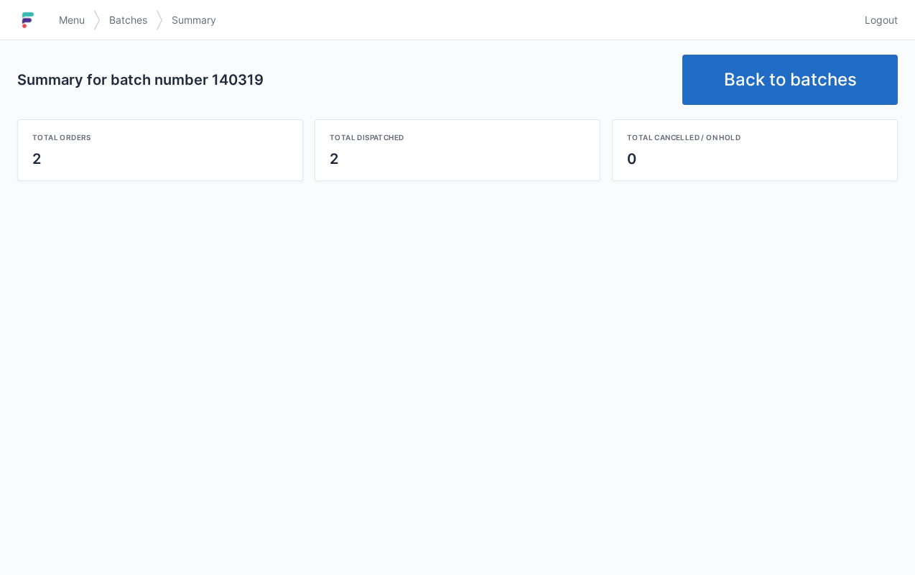
click at [760, 83] on link "Back to batches" at bounding box center [791, 80] width 216 height 50
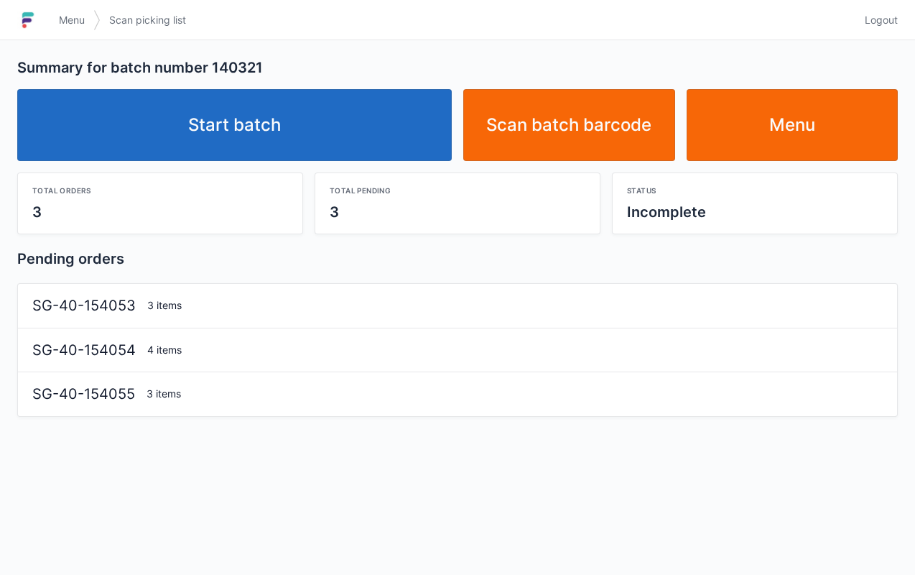
click at [346, 139] on link "Start batch" at bounding box center [234, 125] width 435 height 72
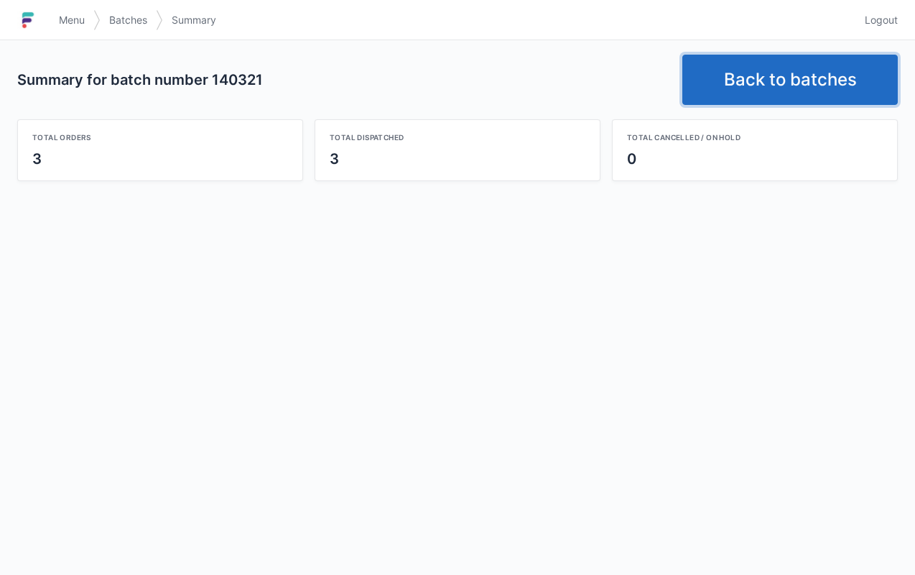
click at [790, 70] on link "Back to batches" at bounding box center [791, 80] width 216 height 50
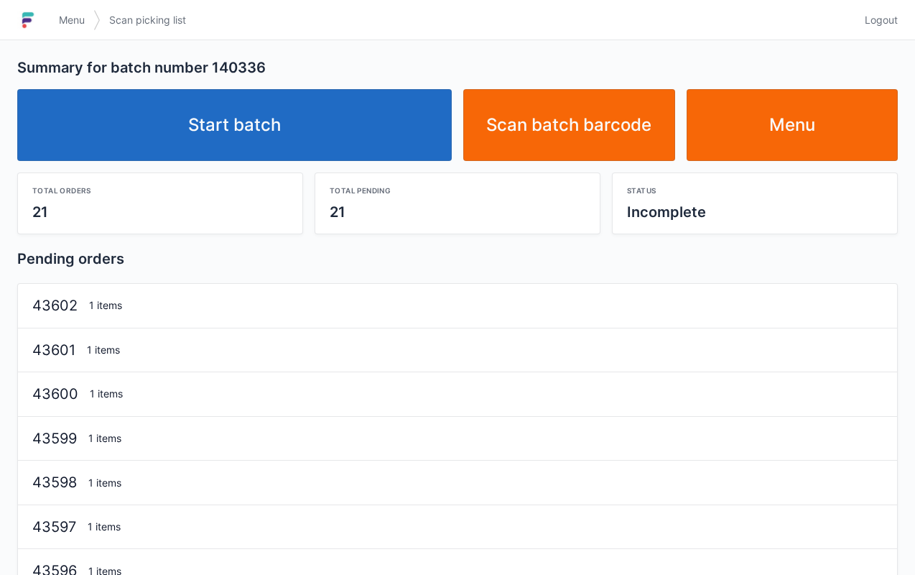
click at [320, 137] on link "Start batch" at bounding box center [234, 125] width 435 height 72
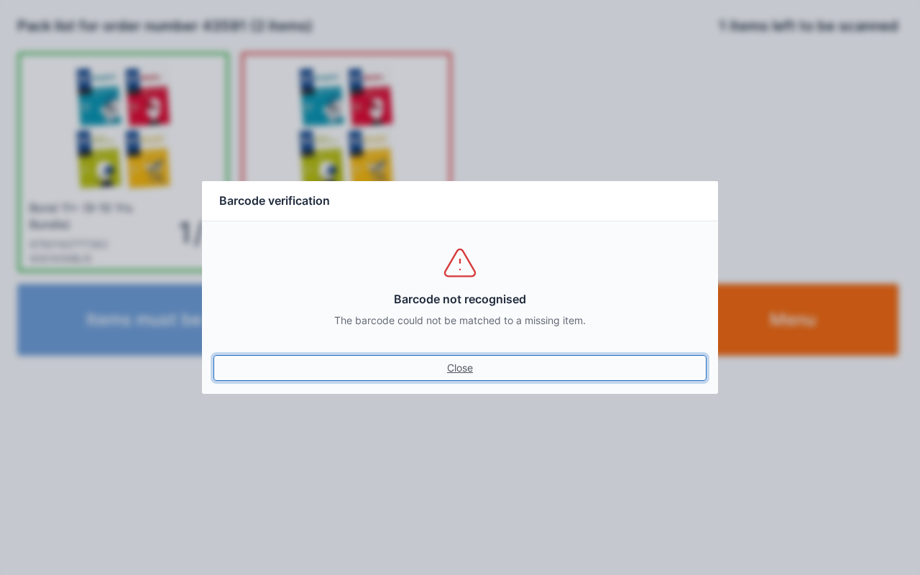
click at [473, 362] on link "Close" at bounding box center [459, 368] width 493 height 26
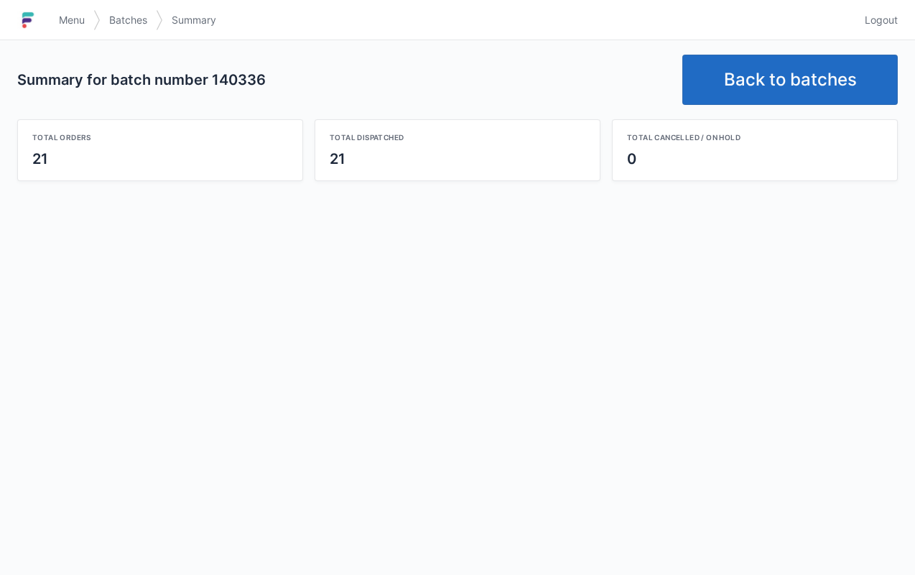
click at [834, 67] on link "Back to batches" at bounding box center [791, 80] width 216 height 50
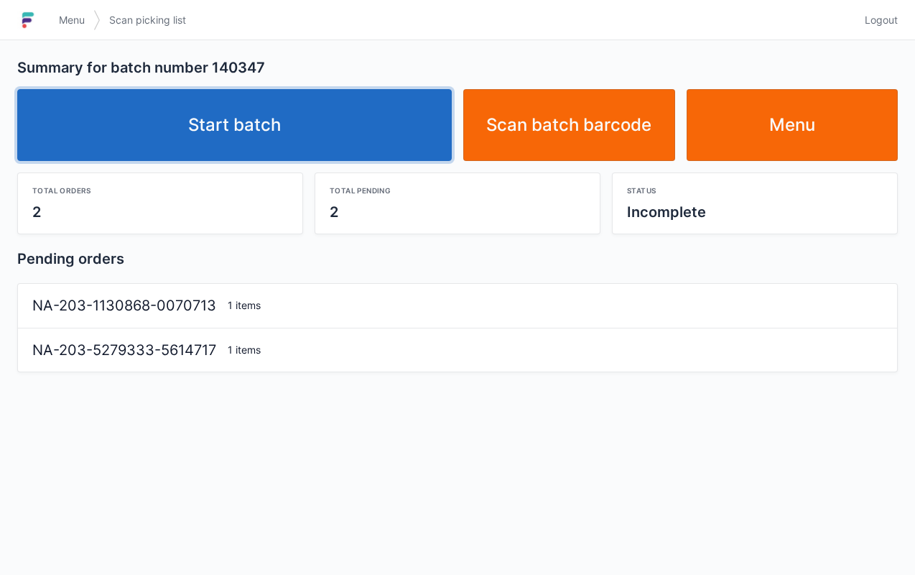
click at [366, 127] on link "Start batch" at bounding box center [234, 125] width 435 height 72
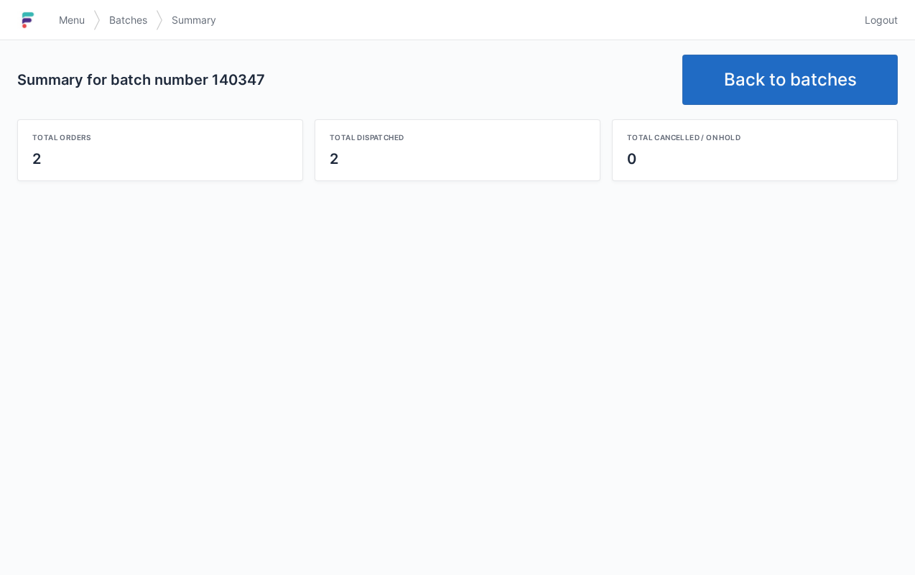
click at [764, 77] on link "Back to batches" at bounding box center [791, 80] width 216 height 50
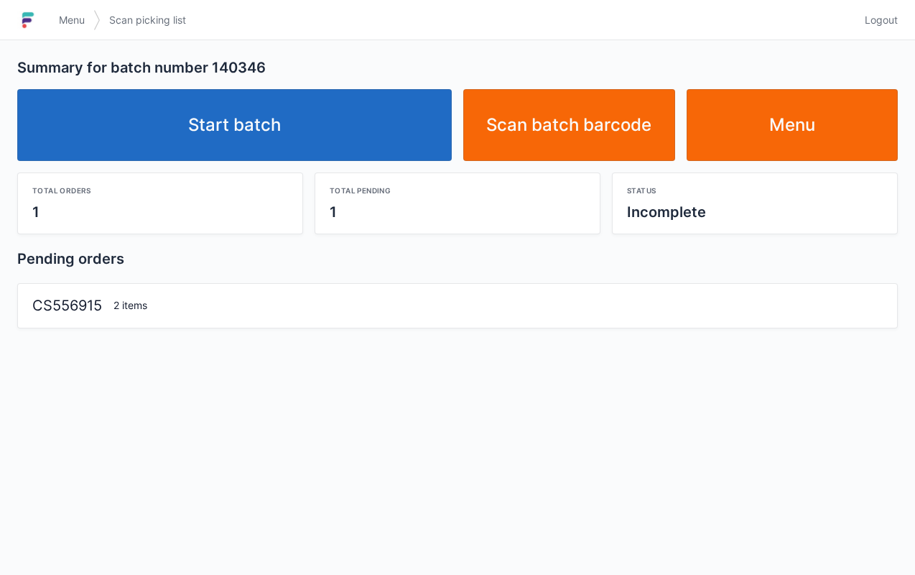
click at [399, 141] on link "Start batch" at bounding box center [234, 125] width 435 height 72
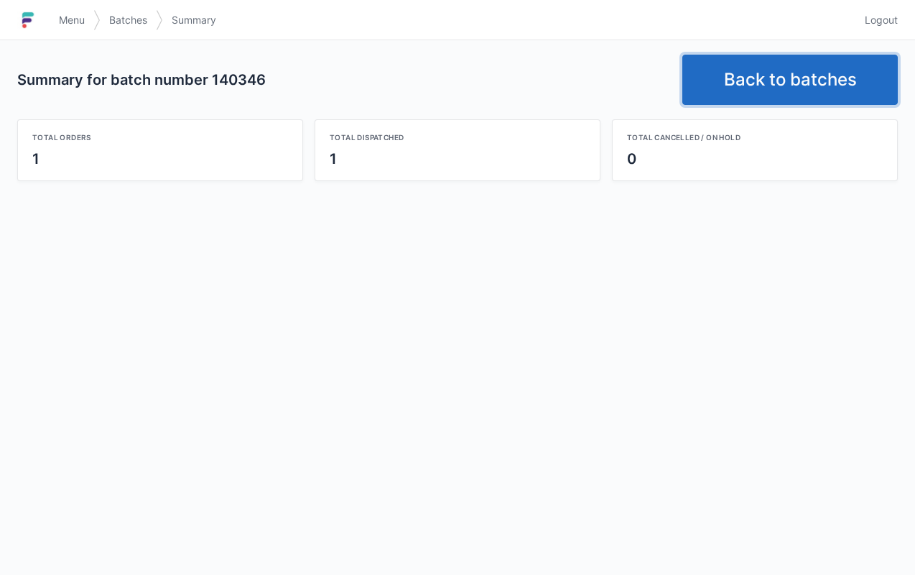
click at [785, 94] on link "Back to batches" at bounding box center [791, 80] width 216 height 50
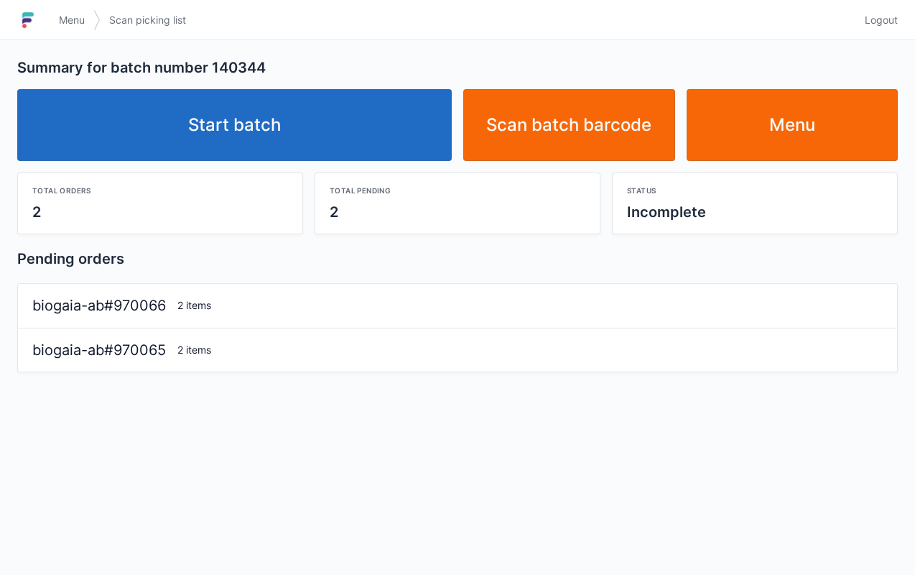
click at [388, 113] on link "Start batch" at bounding box center [234, 125] width 435 height 72
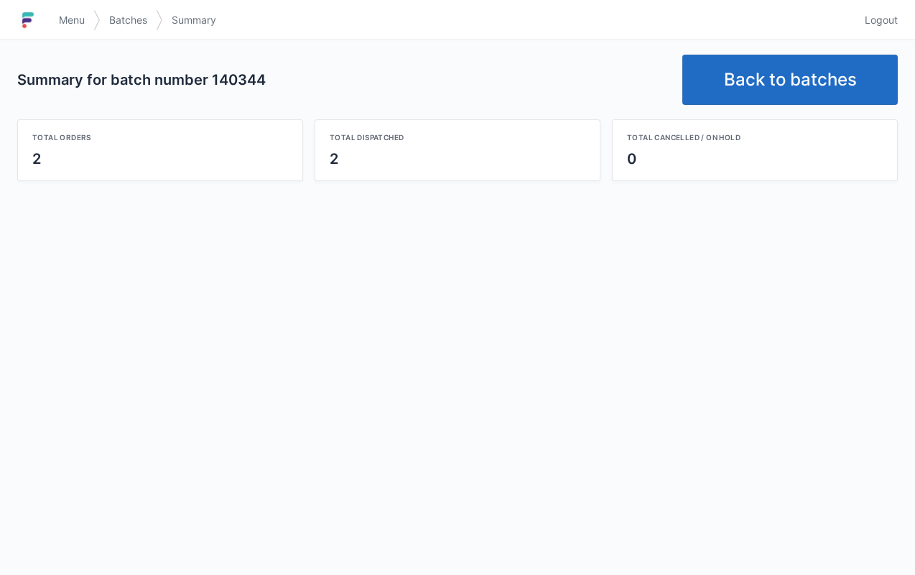
click at [838, 72] on link "Back to batches" at bounding box center [791, 80] width 216 height 50
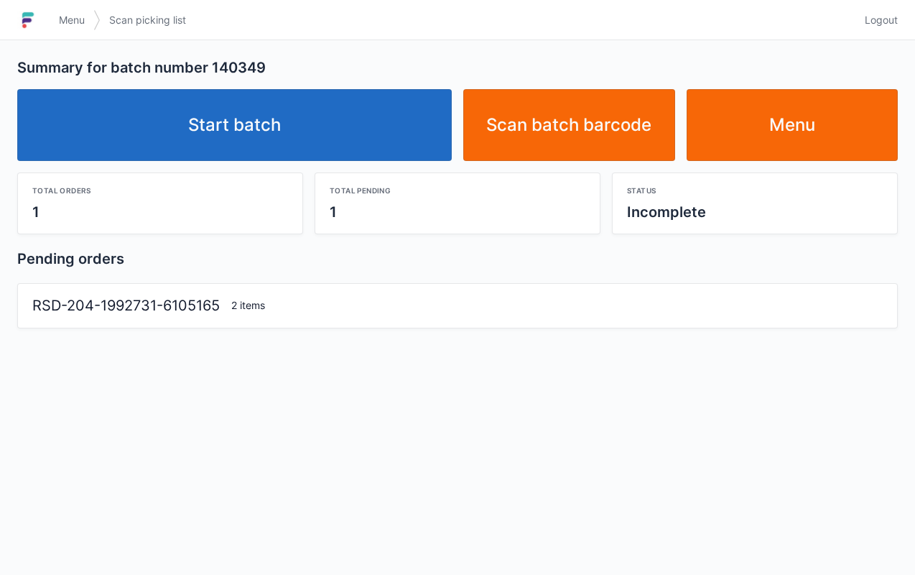
click at [368, 145] on link "Start batch" at bounding box center [234, 125] width 435 height 72
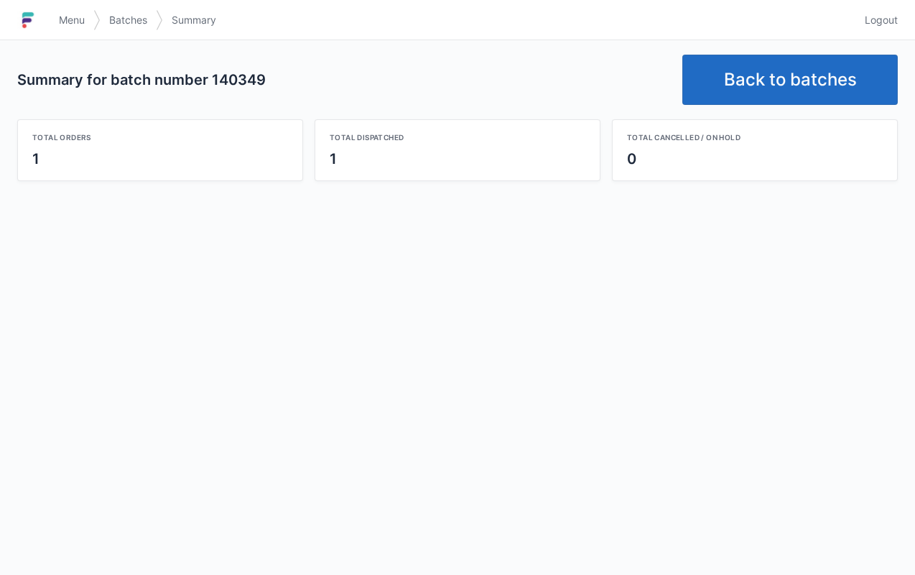
click at [774, 77] on link "Back to batches" at bounding box center [791, 80] width 216 height 50
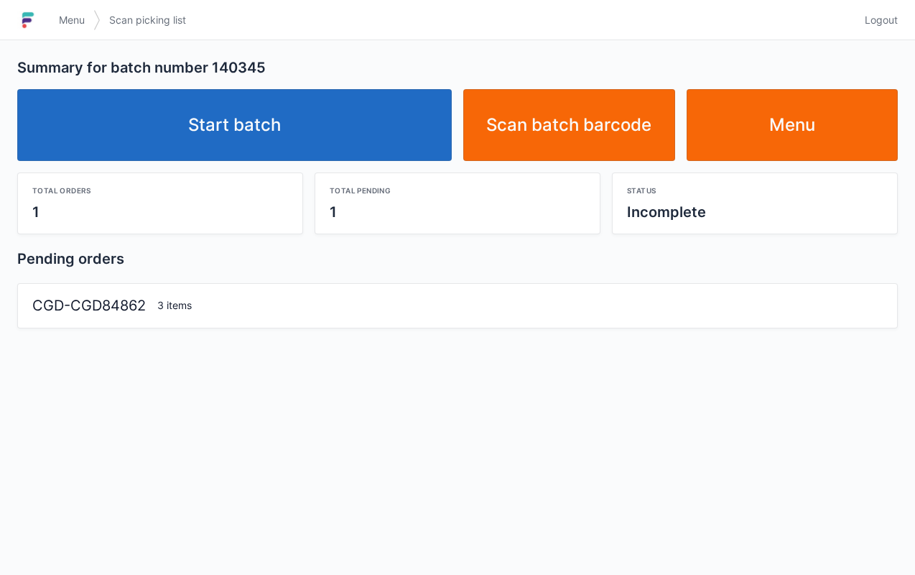
click at [374, 134] on link "Start batch" at bounding box center [234, 125] width 435 height 72
